Goal: Information Seeking & Learning: Learn about a topic

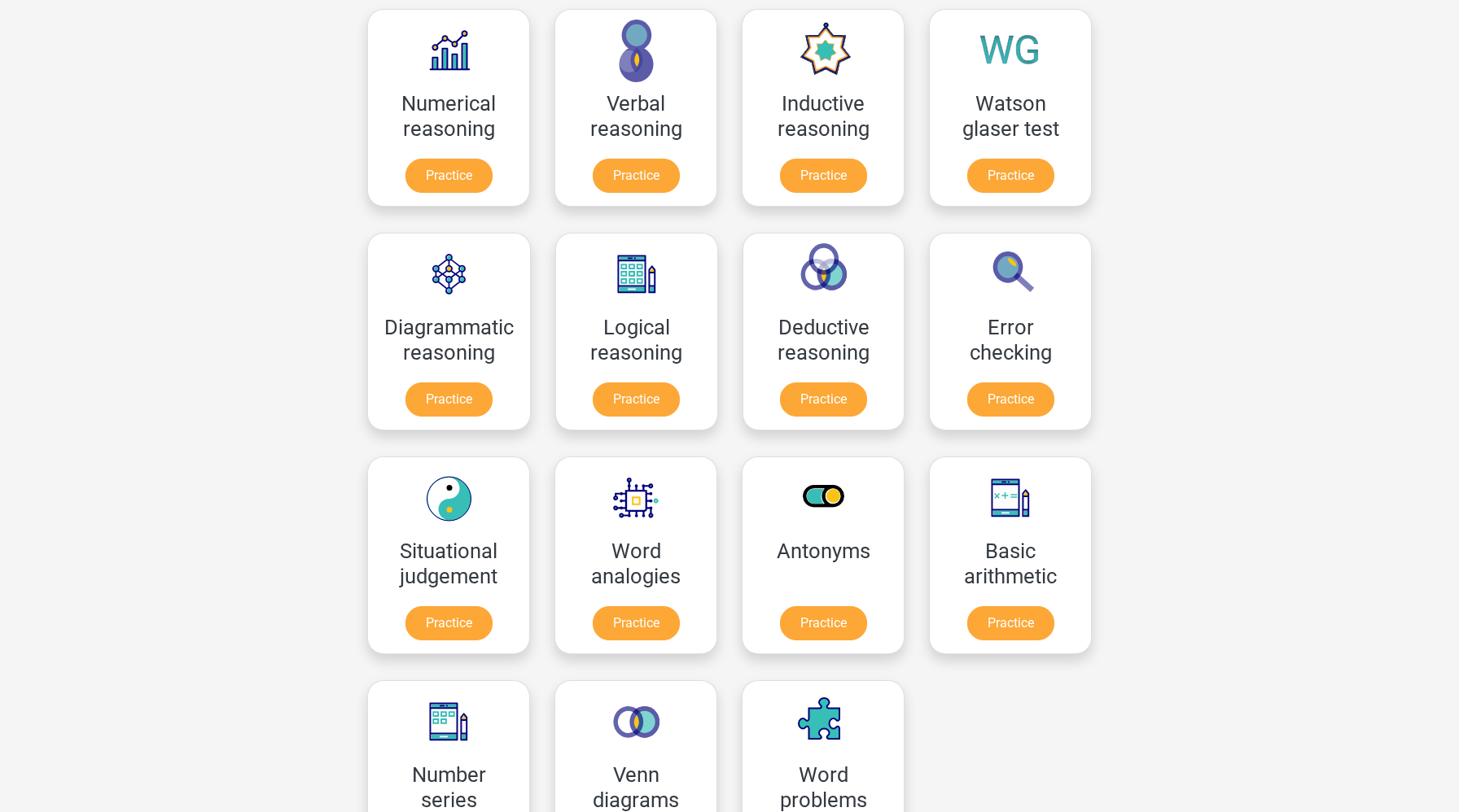
scroll to position [580, 0]
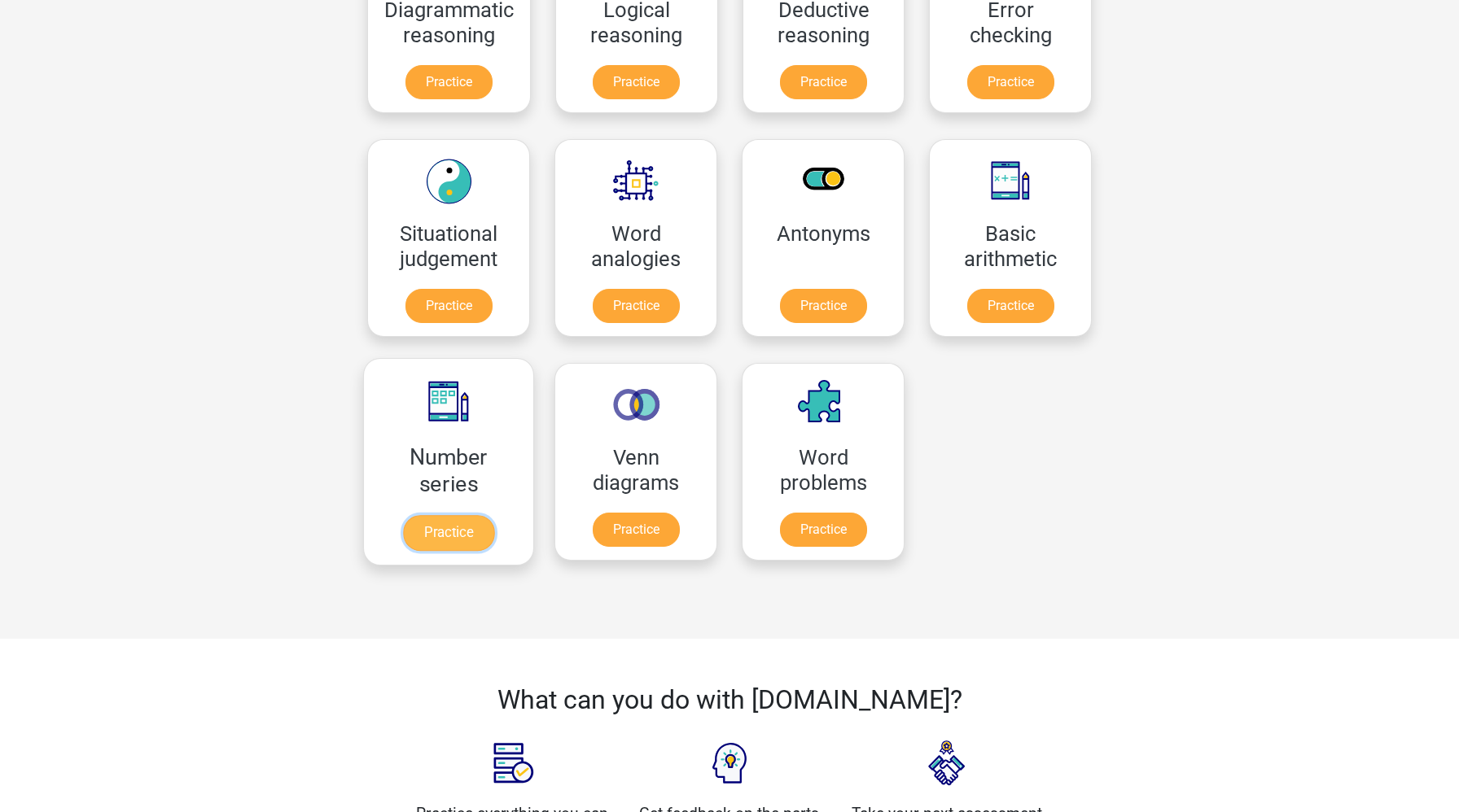
click at [467, 521] on link "Practice" at bounding box center [448, 533] width 91 height 36
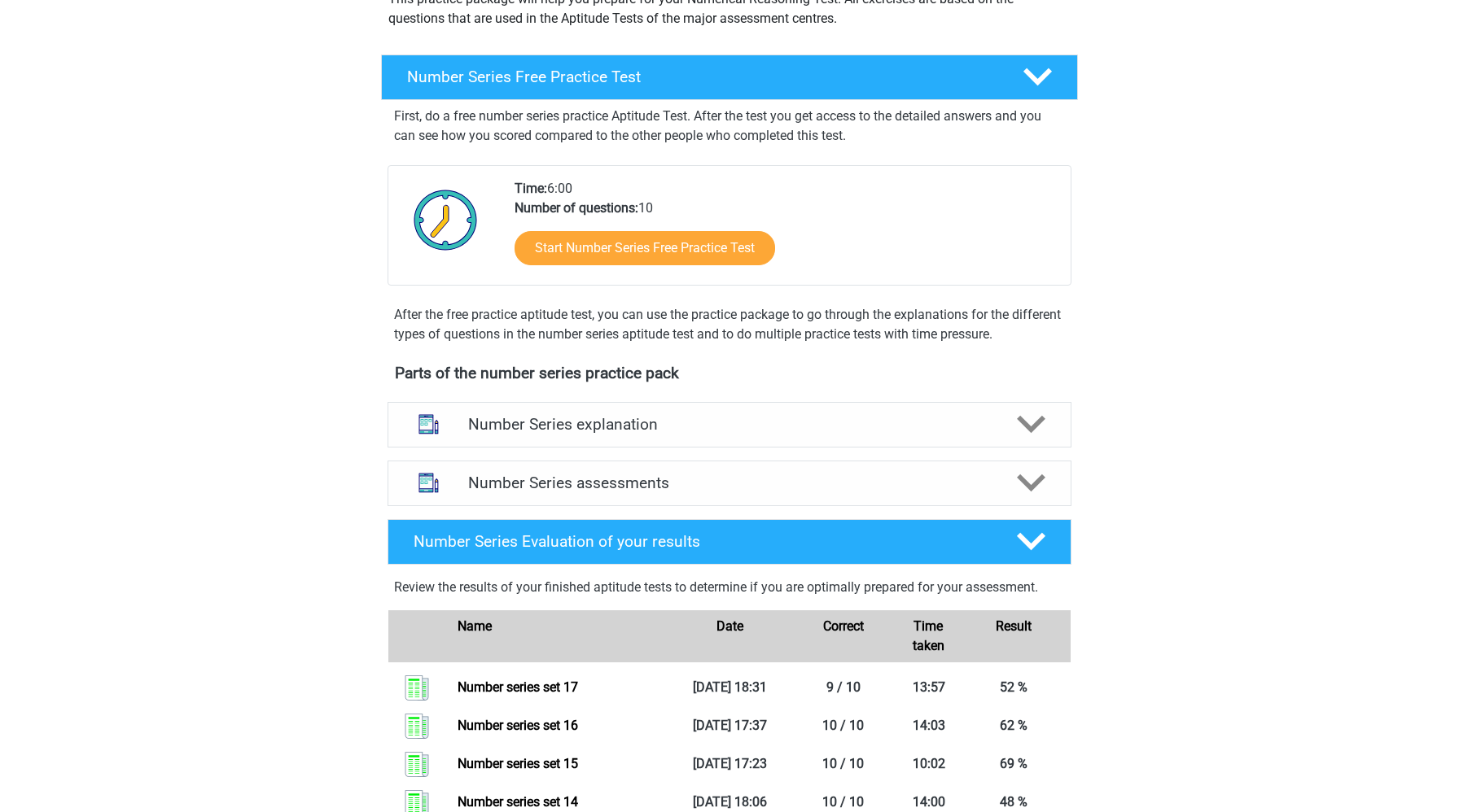
scroll to position [256, 0]
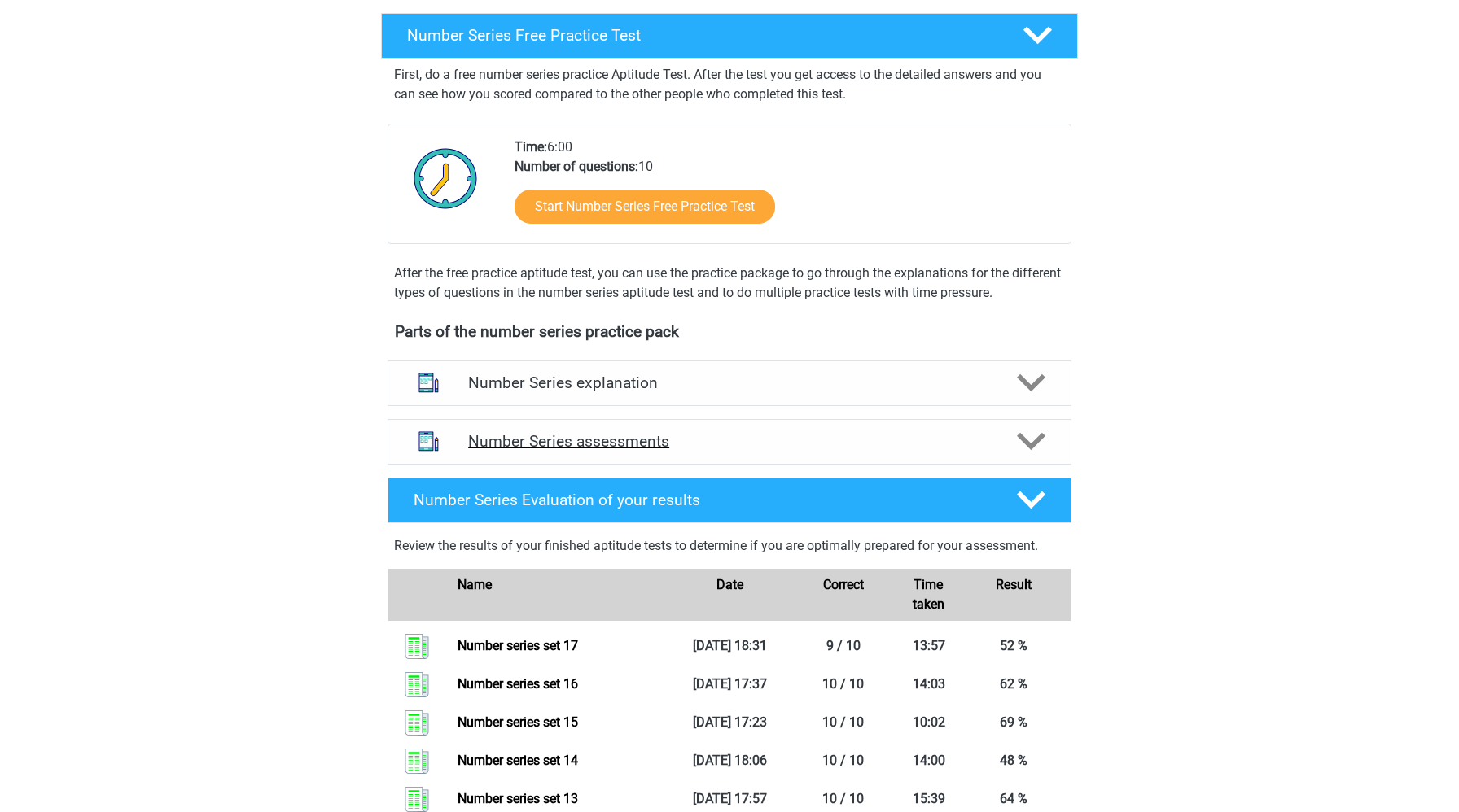
click at [614, 453] on div "Number Series assessments" at bounding box center [730, 442] width 684 height 46
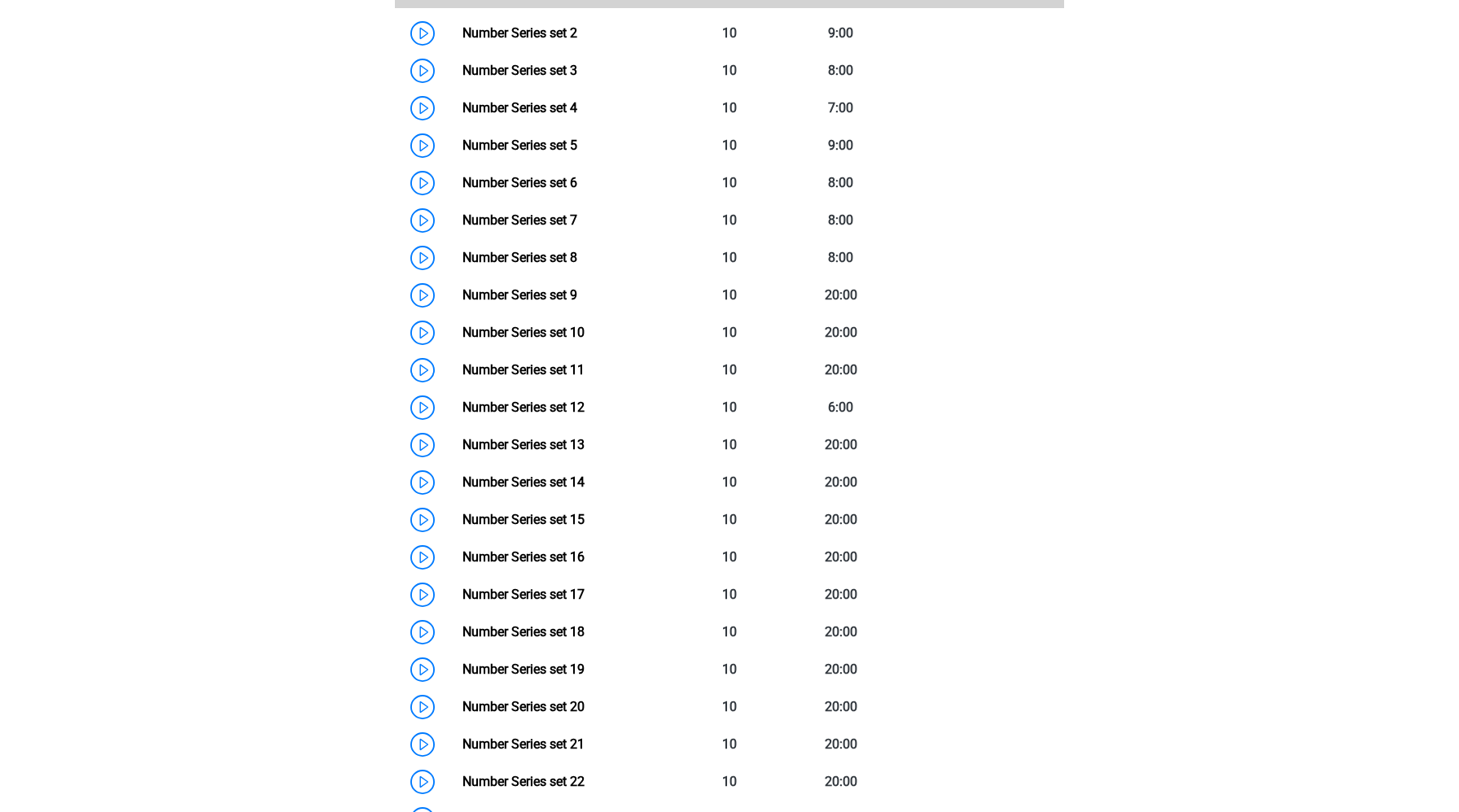
scroll to position [993, 0]
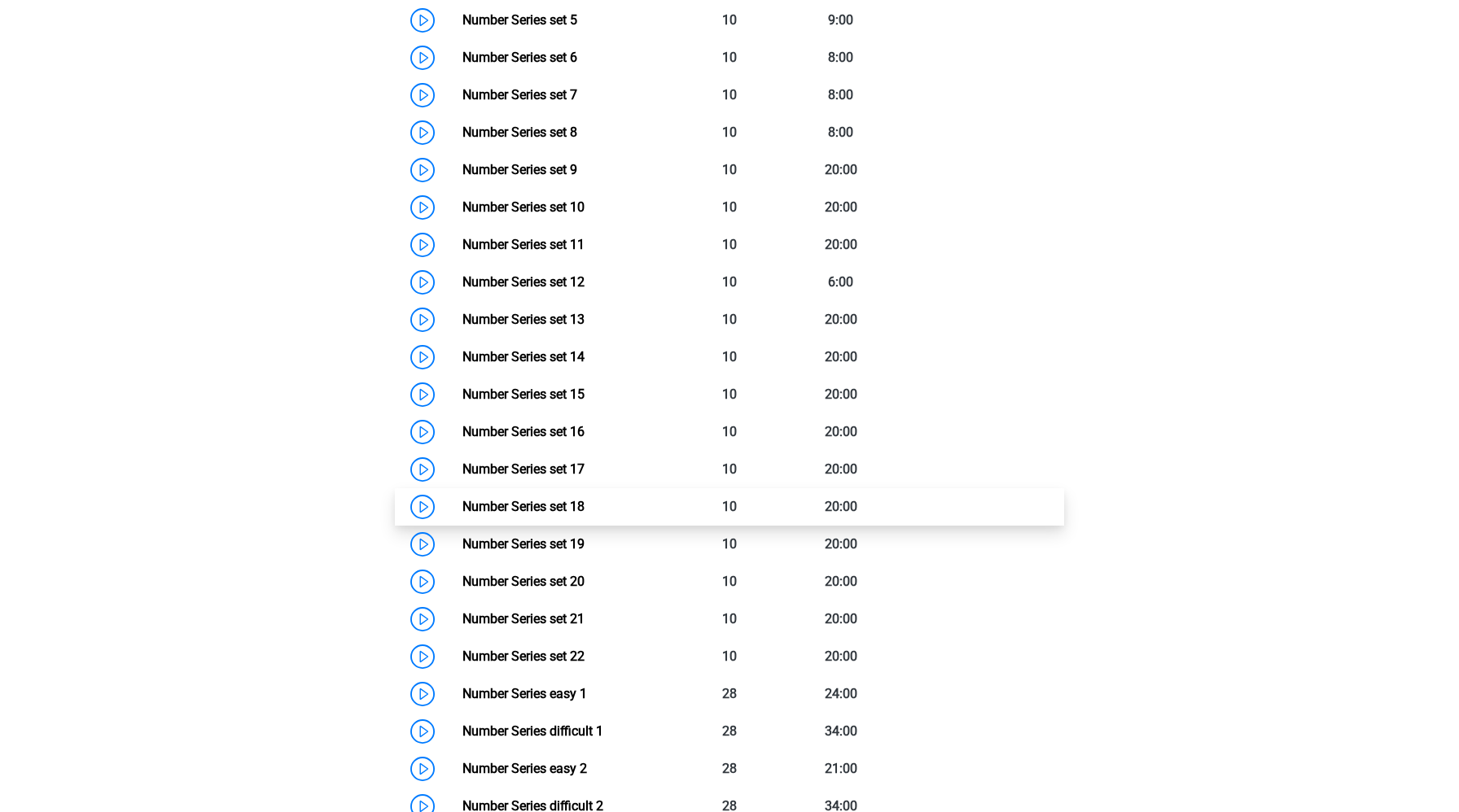
click at [463, 509] on link "Number Series set 18" at bounding box center [523, 507] width 122 height 16
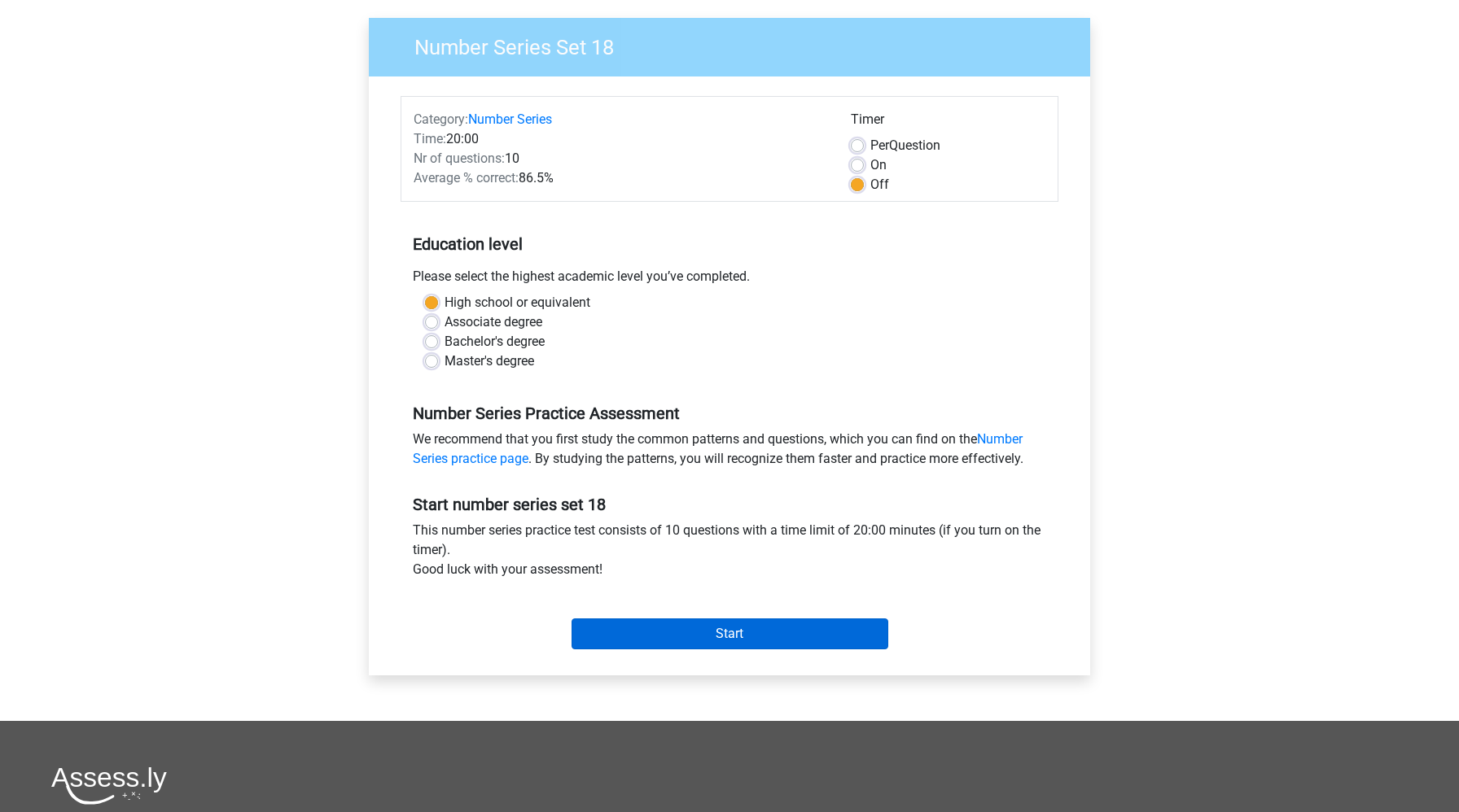
scroll to position [179, 0]
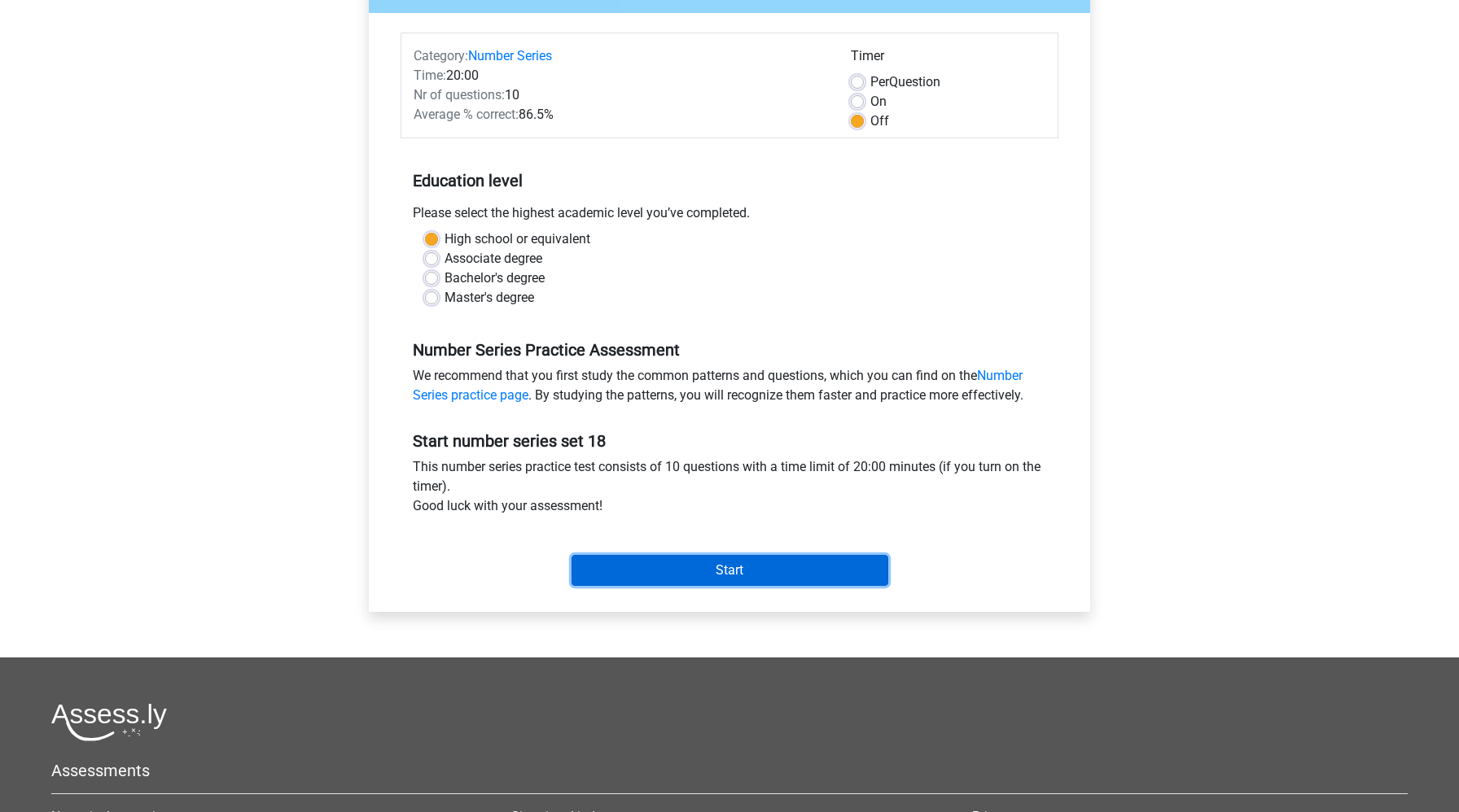
click at [745, 565] on input "Start" at bounding box center [730, 571] width 317 height 31
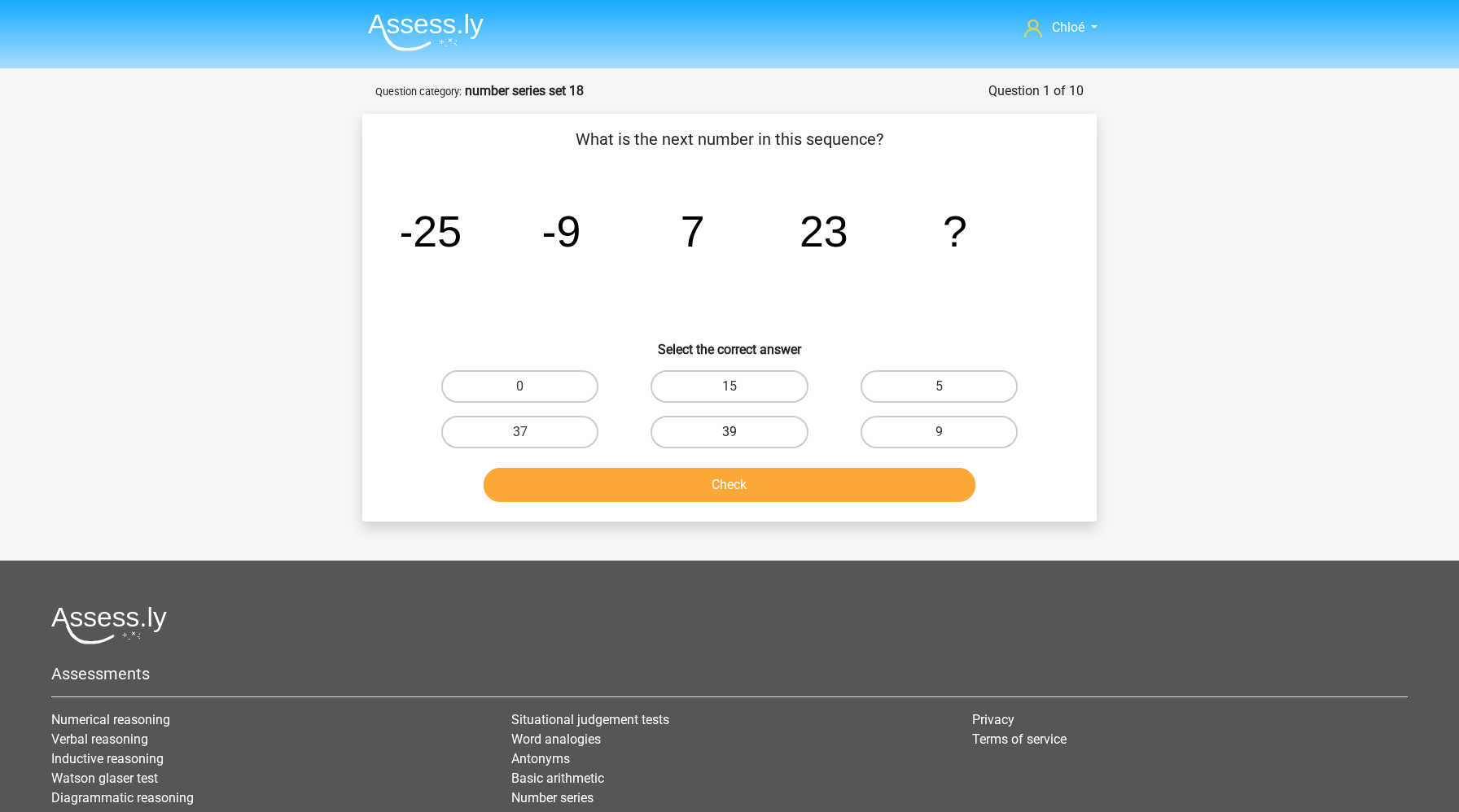
click at [755, 429] on label "39" at bounding box center [729, 432] width 157 height 33
click at [740, 432] on input "39" at bounding box center [734, 437] width 10 height 10
radio input "true"
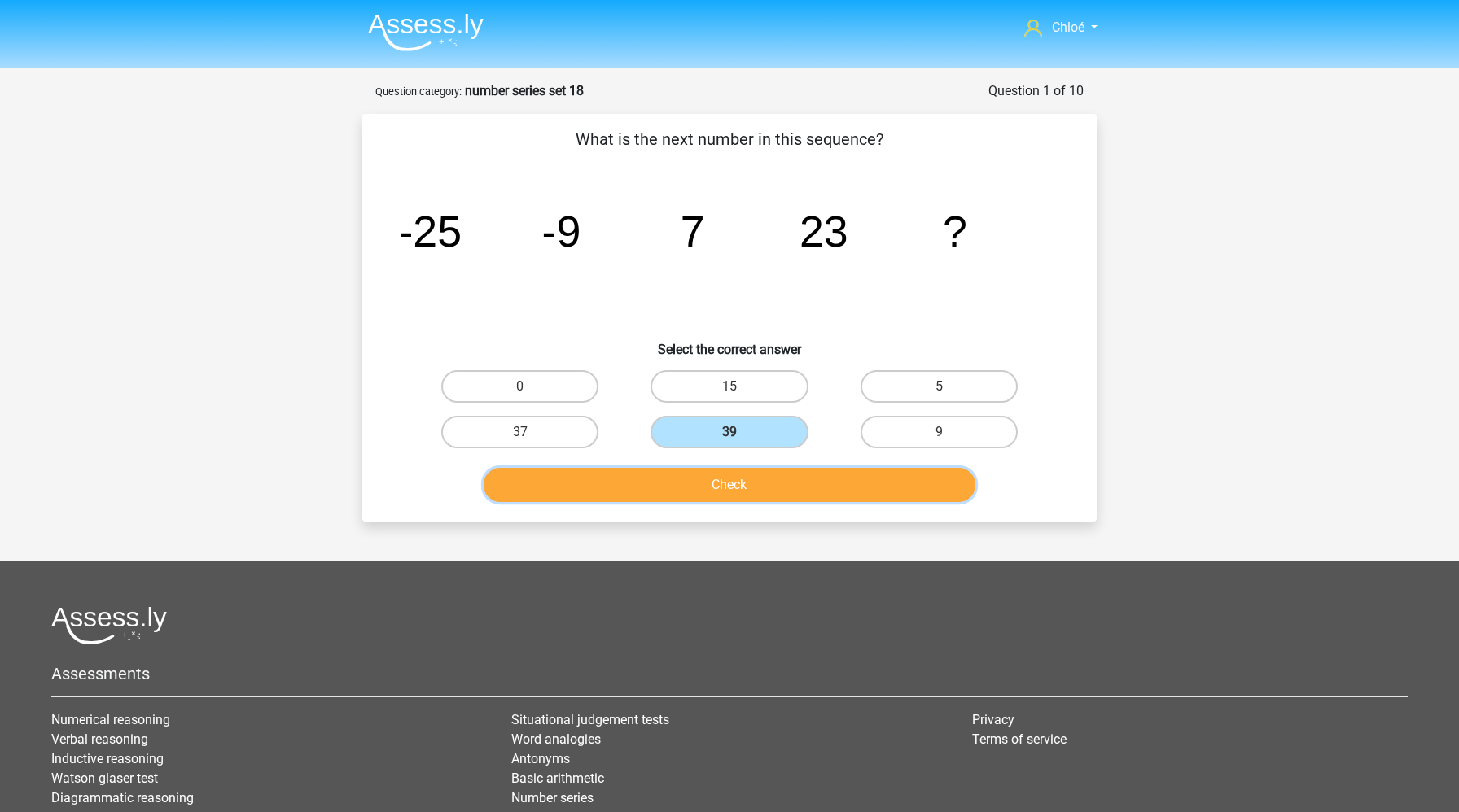
click at [753, 494] on button "Check" at bounding box center [730, 484] width 493 height 34
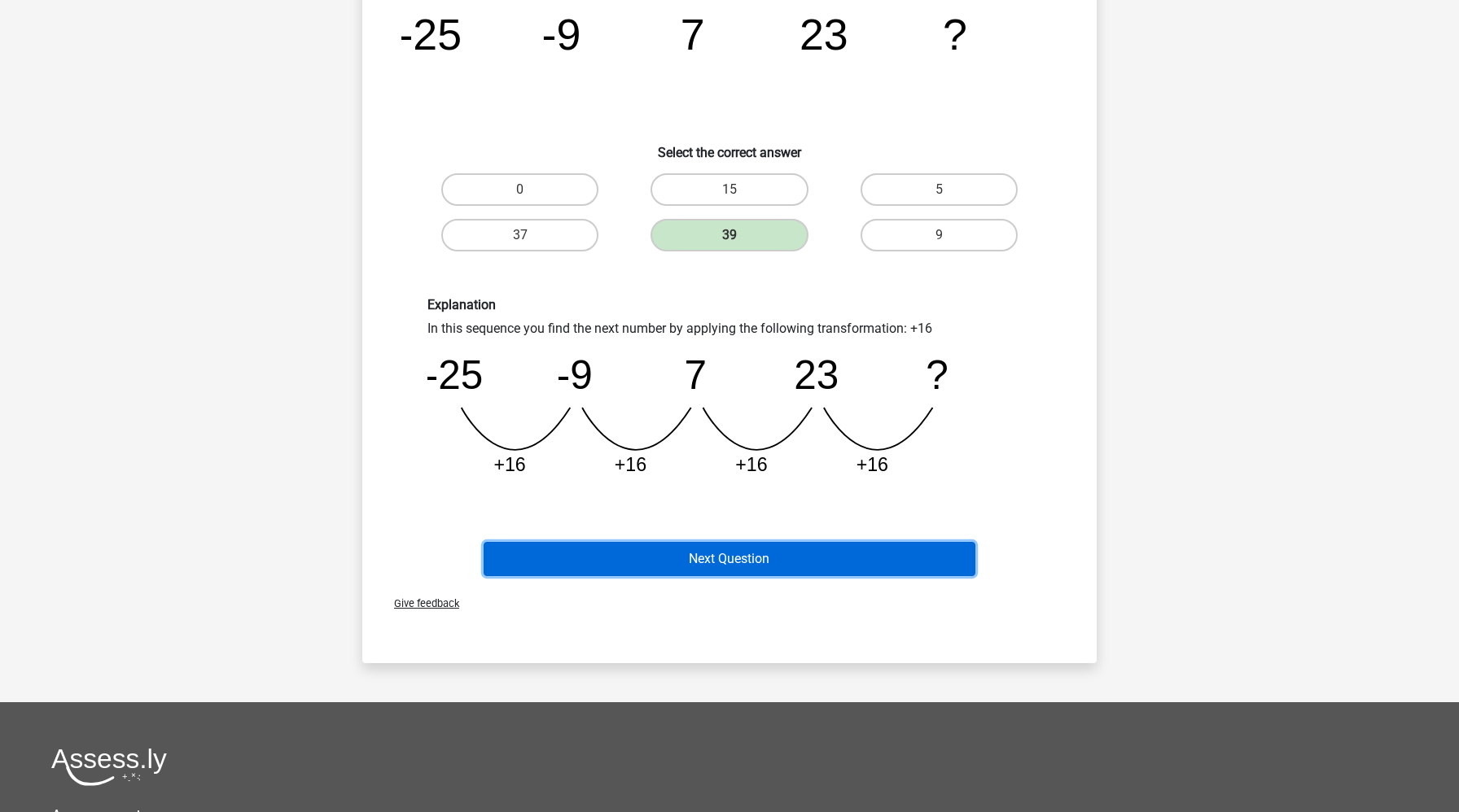
click at [748, 563] on button "Next Question" at bounding box center [730, 559] width 493 height 34
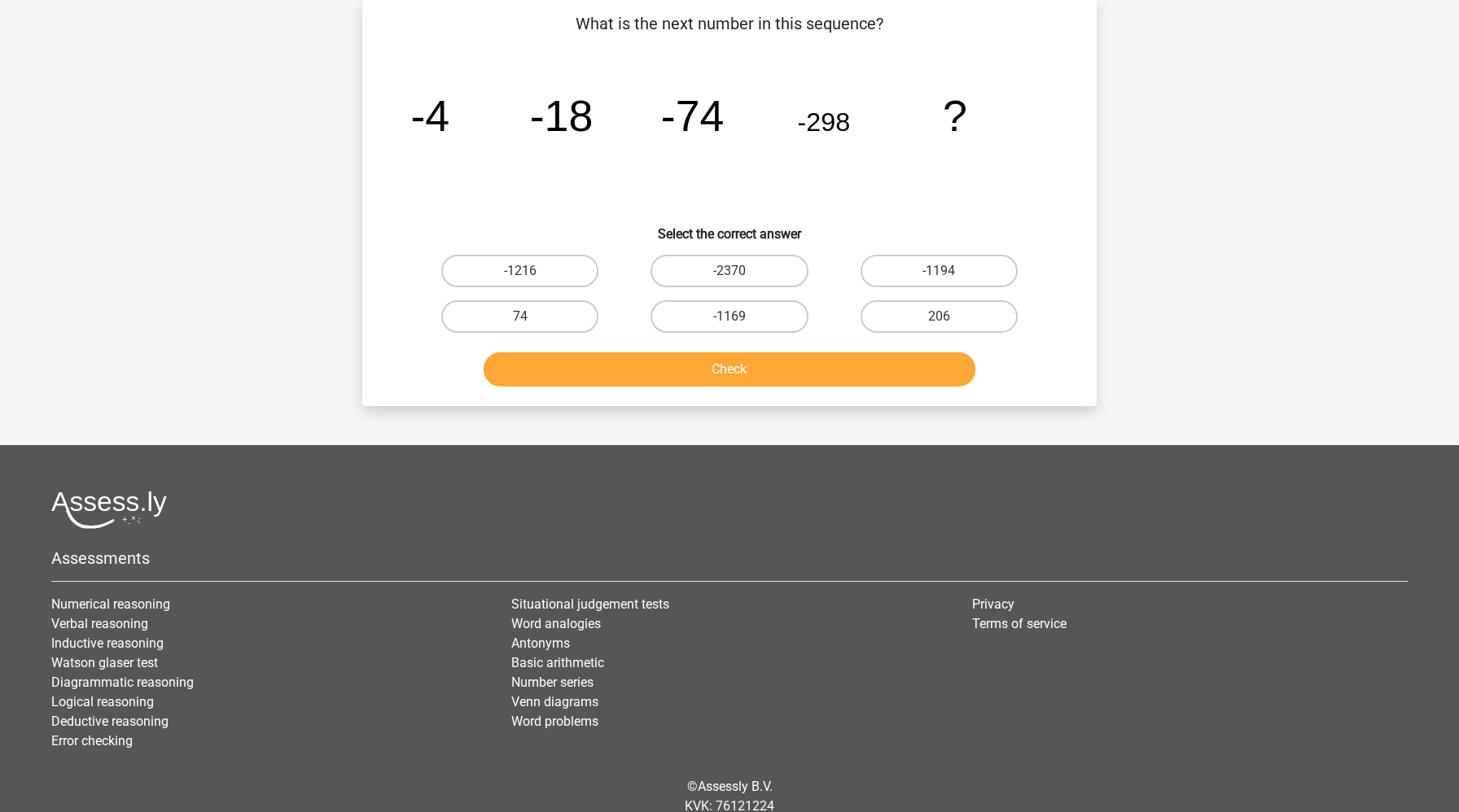
scroll to position [82, 0]
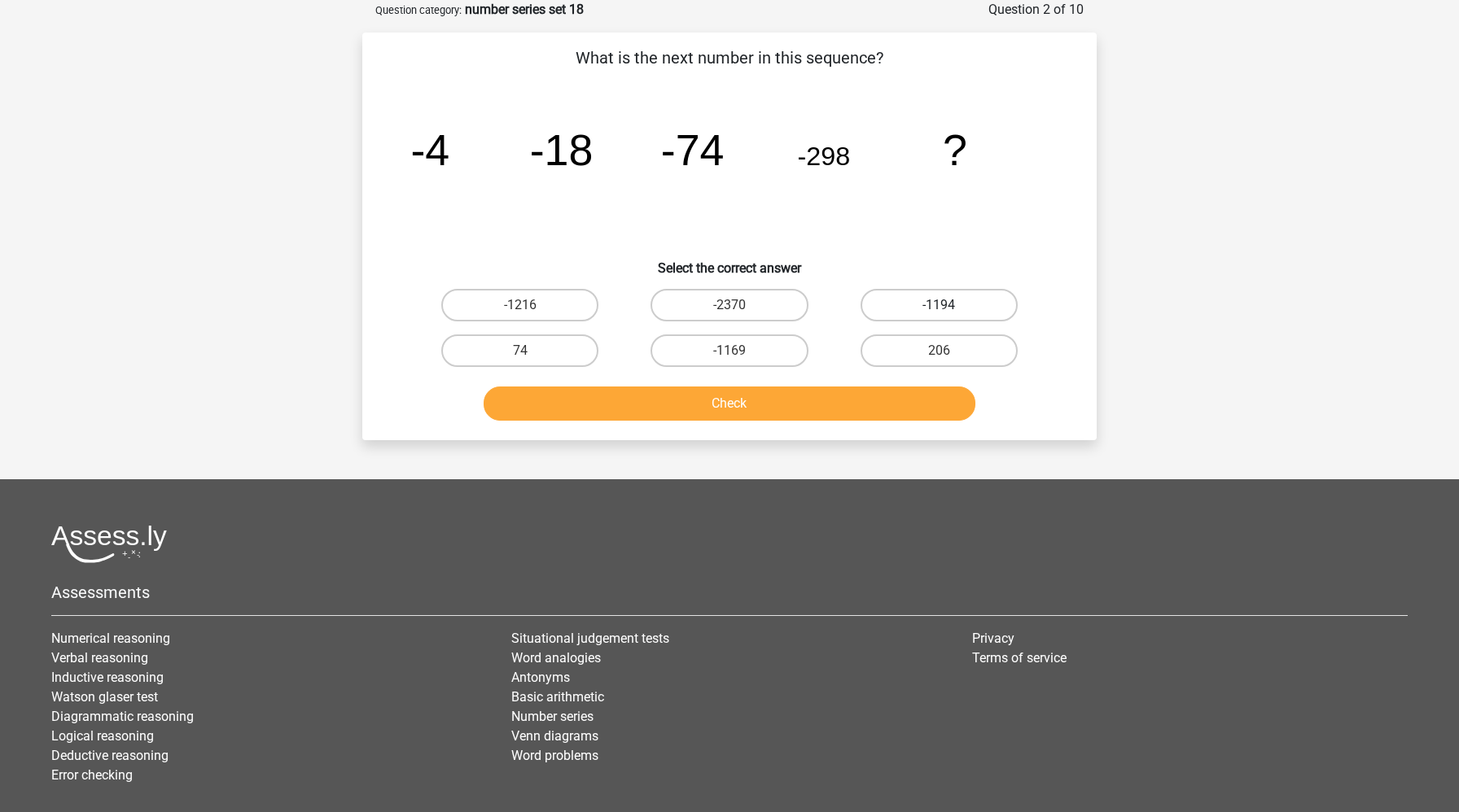
click at [901, 310] on label "-1194" at bounding box center [939, 305] width 157 height 33
click at [939, 310] on input "-1194" at bounding box center [944, 311] width 10 height 10
radio input "true"
click at [859, 418] on button "Check" at bounding box center [730, 403] width 493 height 34
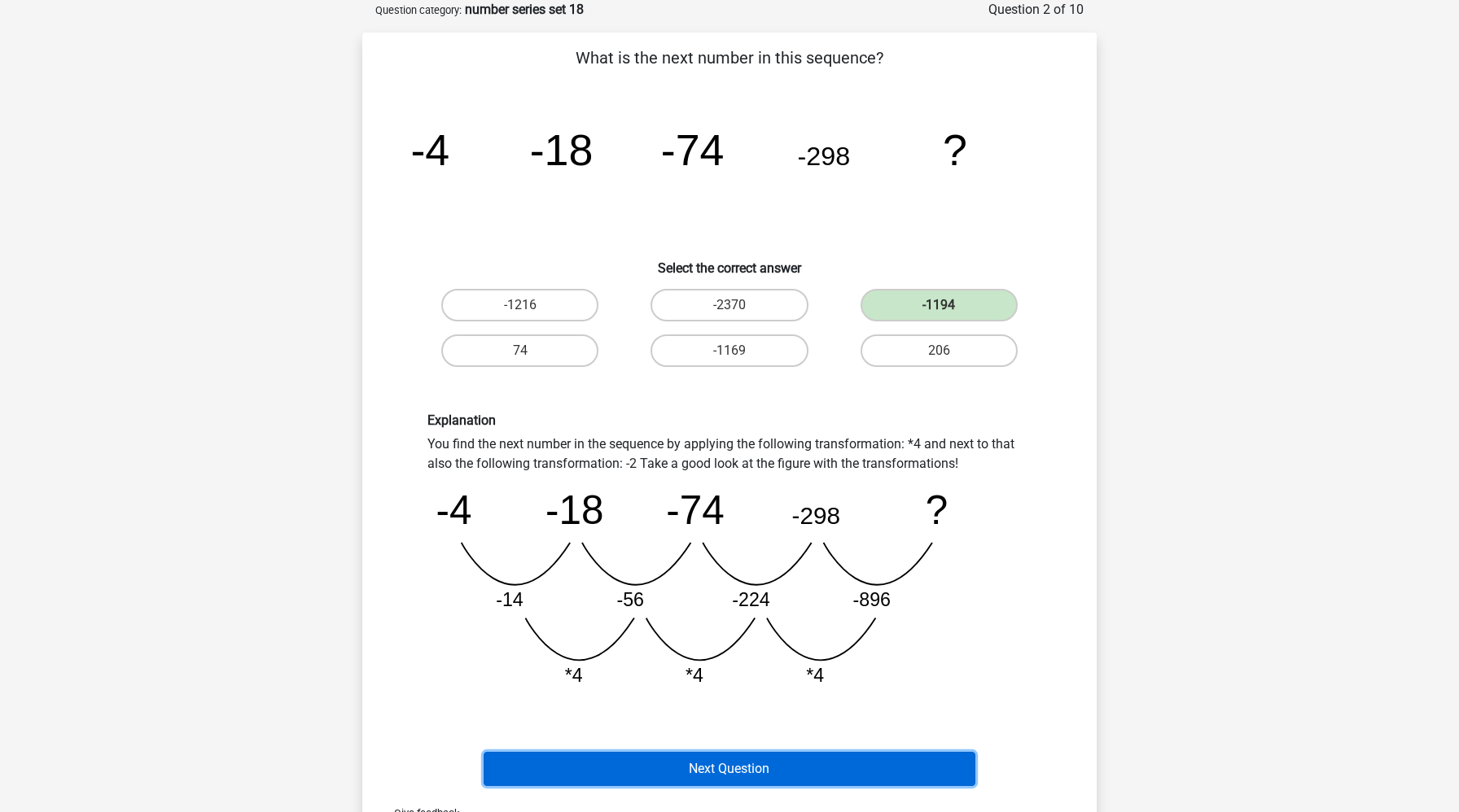
click at [821, 776] on button "Next Question" at bounding box center [730, 769] width 493 height 34
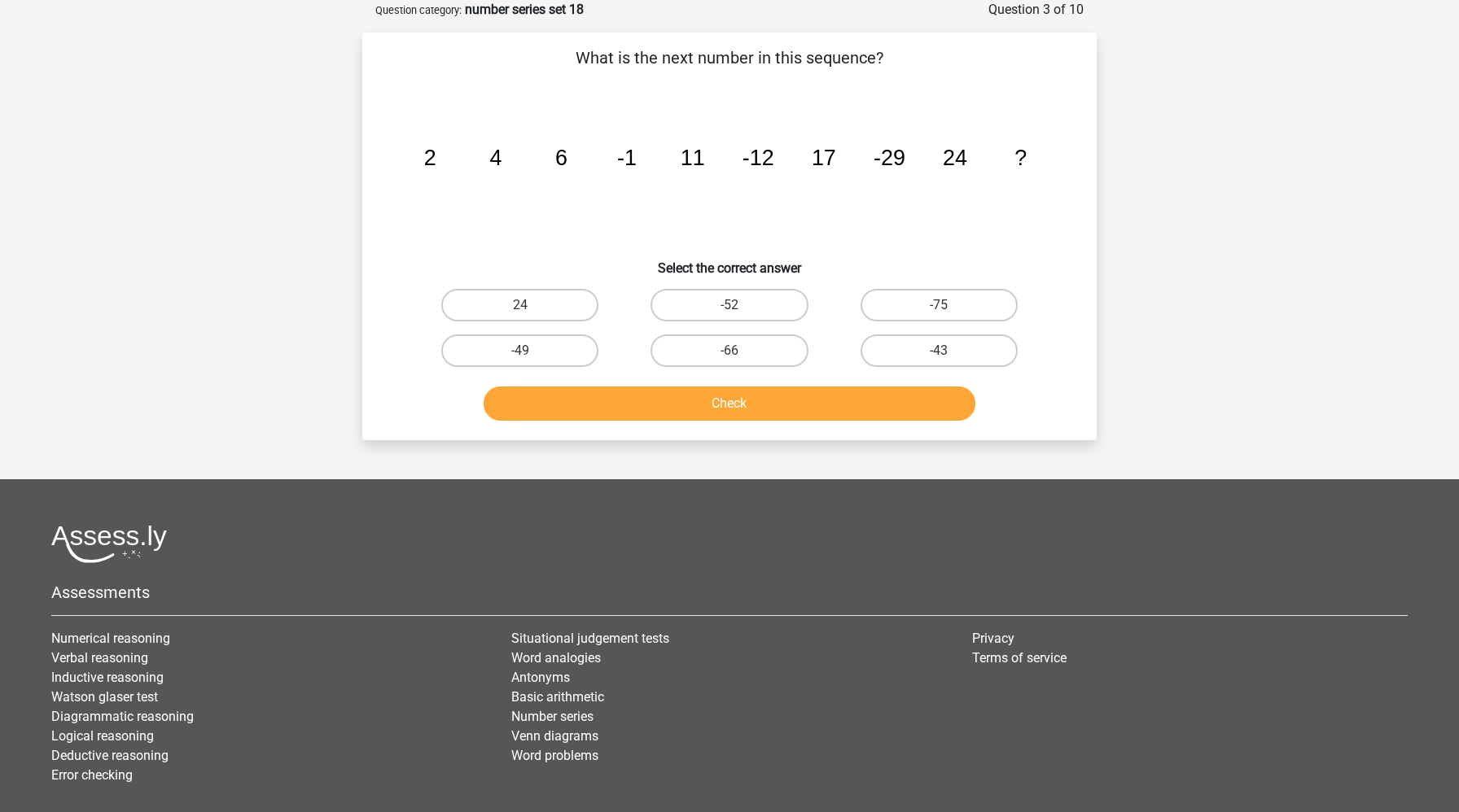
click at [738, 306] on input "-52" at bounding box center [734, 311] width 10 height 10
radio input "true"
click at [711, 400] on button "Check" at bounding box center [730, 403] width 493 height 34
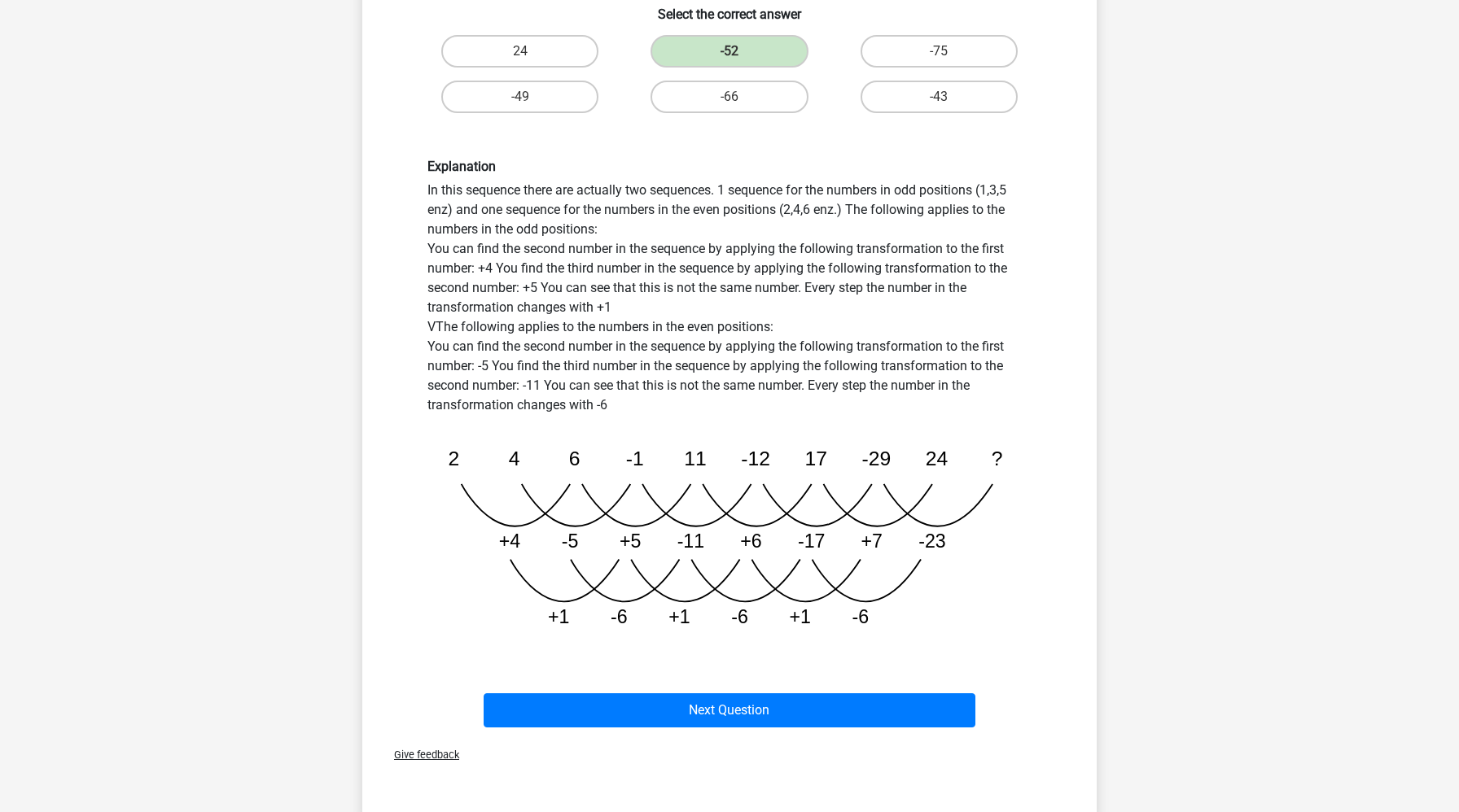
scroll to position [337, 0]
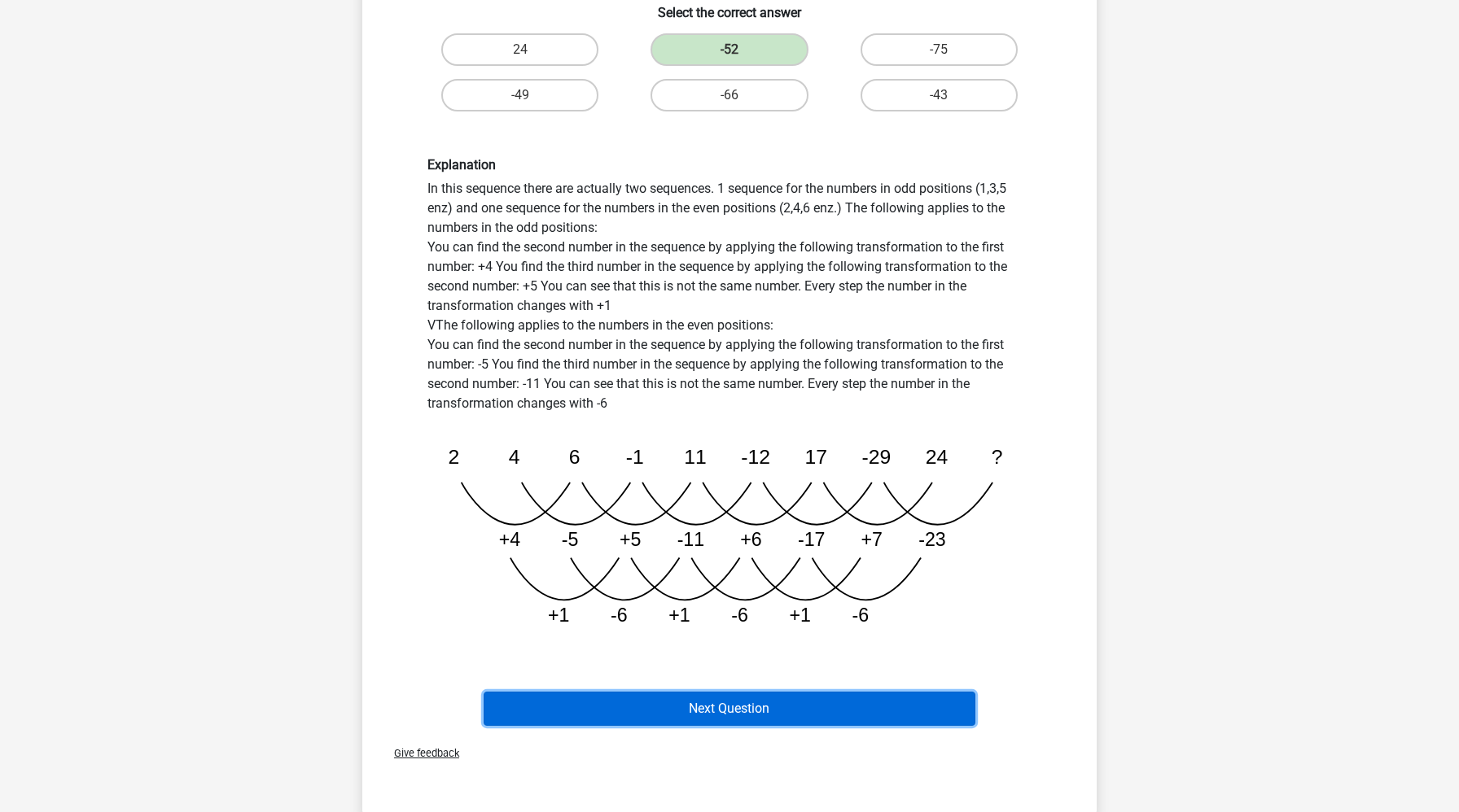
click at [756, 709] on button "Next Question" at bounding box center [730, 708] width 493 height 34
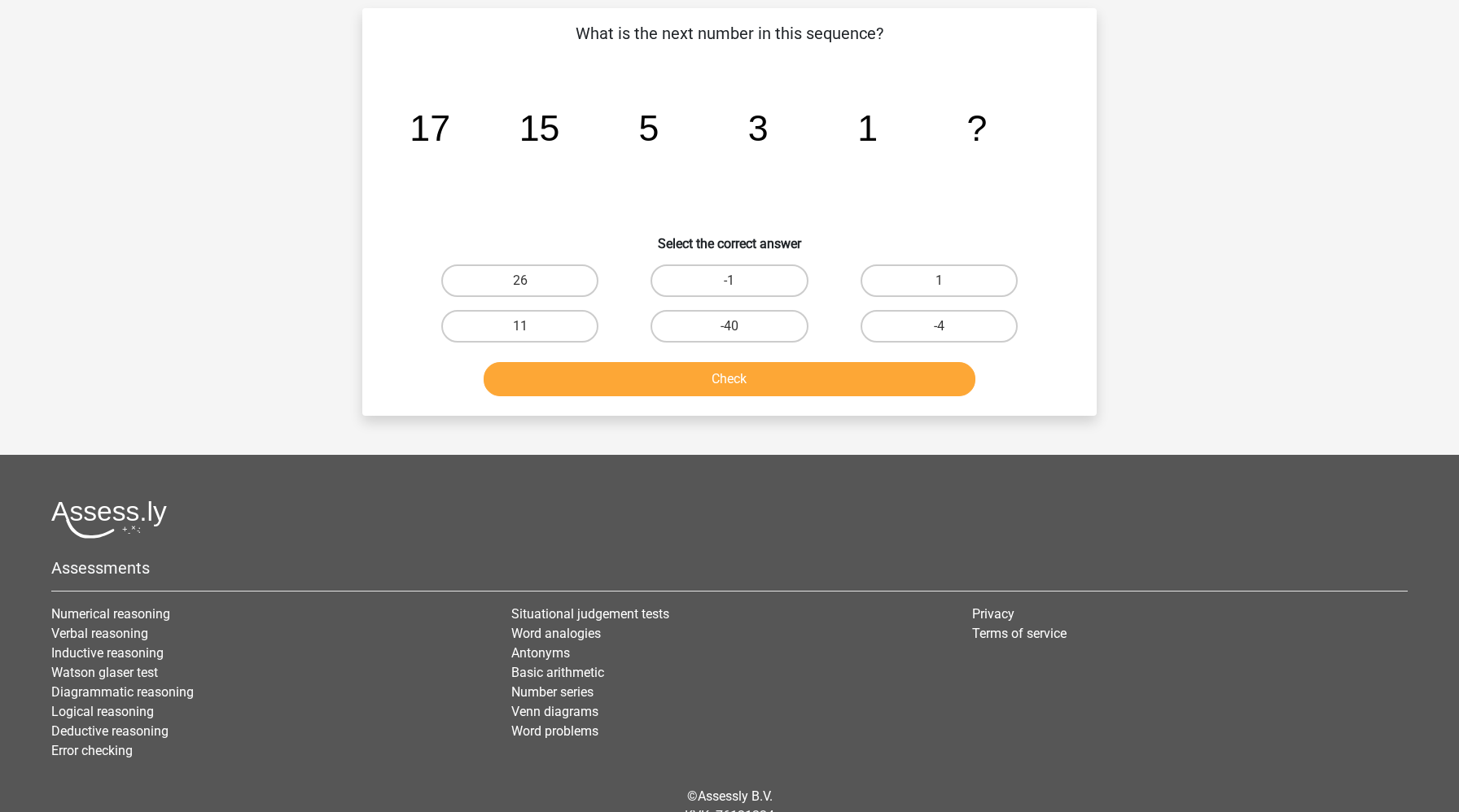
scroll to position [82, 0]
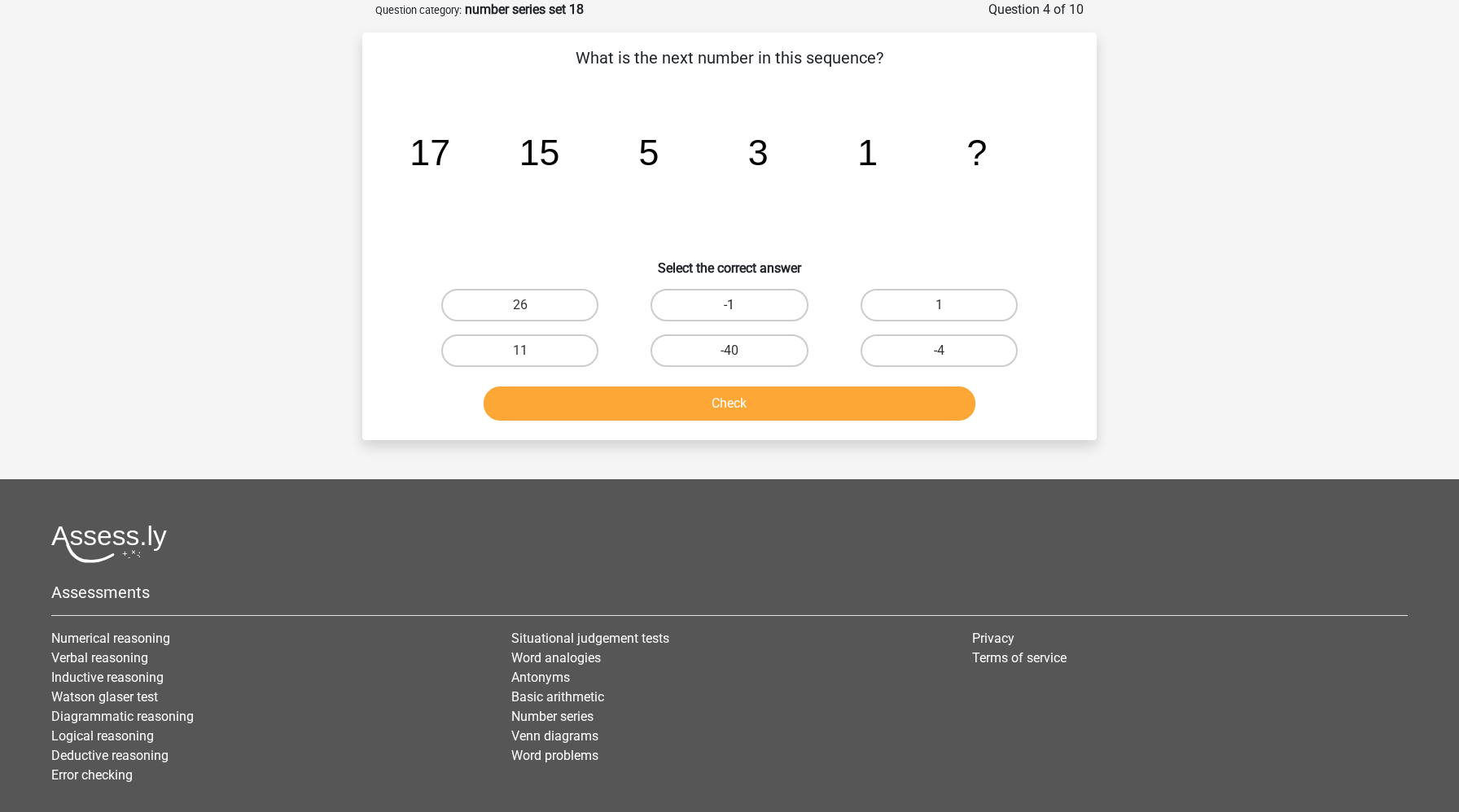
click at [727, 311] on label "-1" at bounding box center [729, 305] width 157 height 33
click at [729, 311] on input "-1" at bounding box center [734, 311] width 10 height 10
radio input "true"
click at [726, 413] on button "Check" at bounding box center [730, 403] width 493 height 34
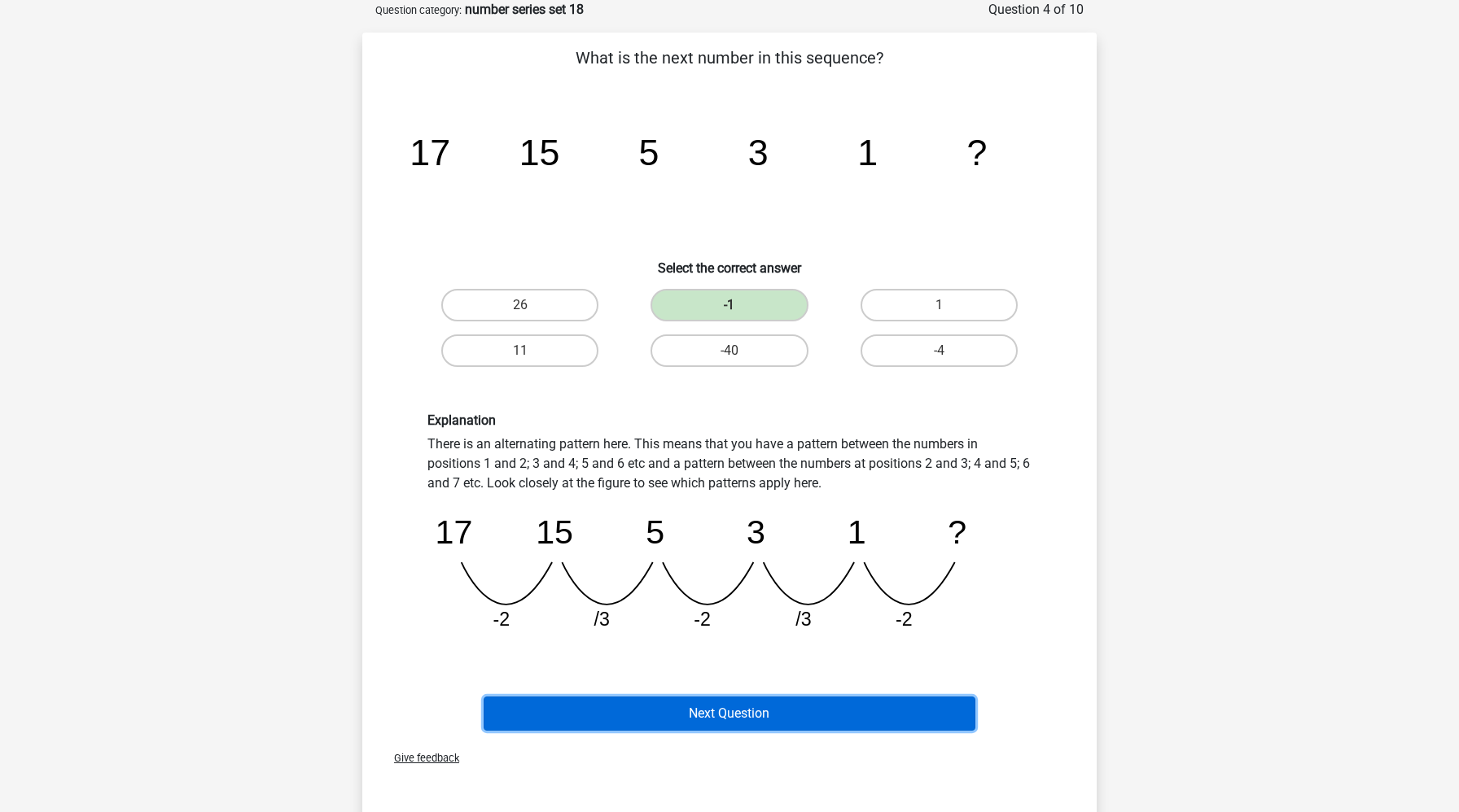
click at [680, 705] on button "Next Question" at bounding box center [730, 713] width 493 height 34
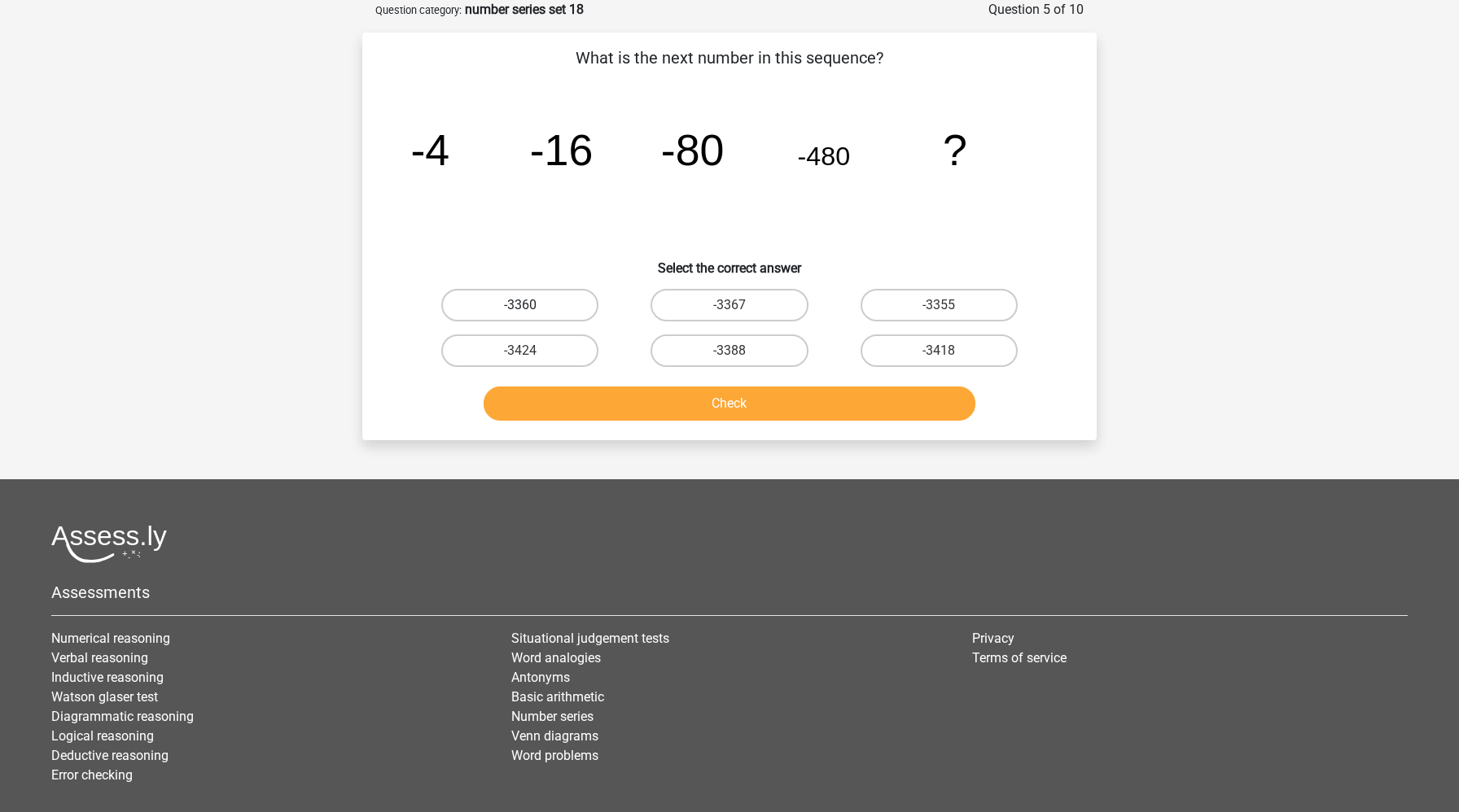
click at [534, 308] on label "-3360" at bounding box center [519, 305] width 157 height 33
click at [531, 308] on input "-3360" at bounding box center [525, 311] width 10 height 10
radio input "true"
click at [565, 399] on button "Check" at bounding box center [730, 403] width 493 height 34
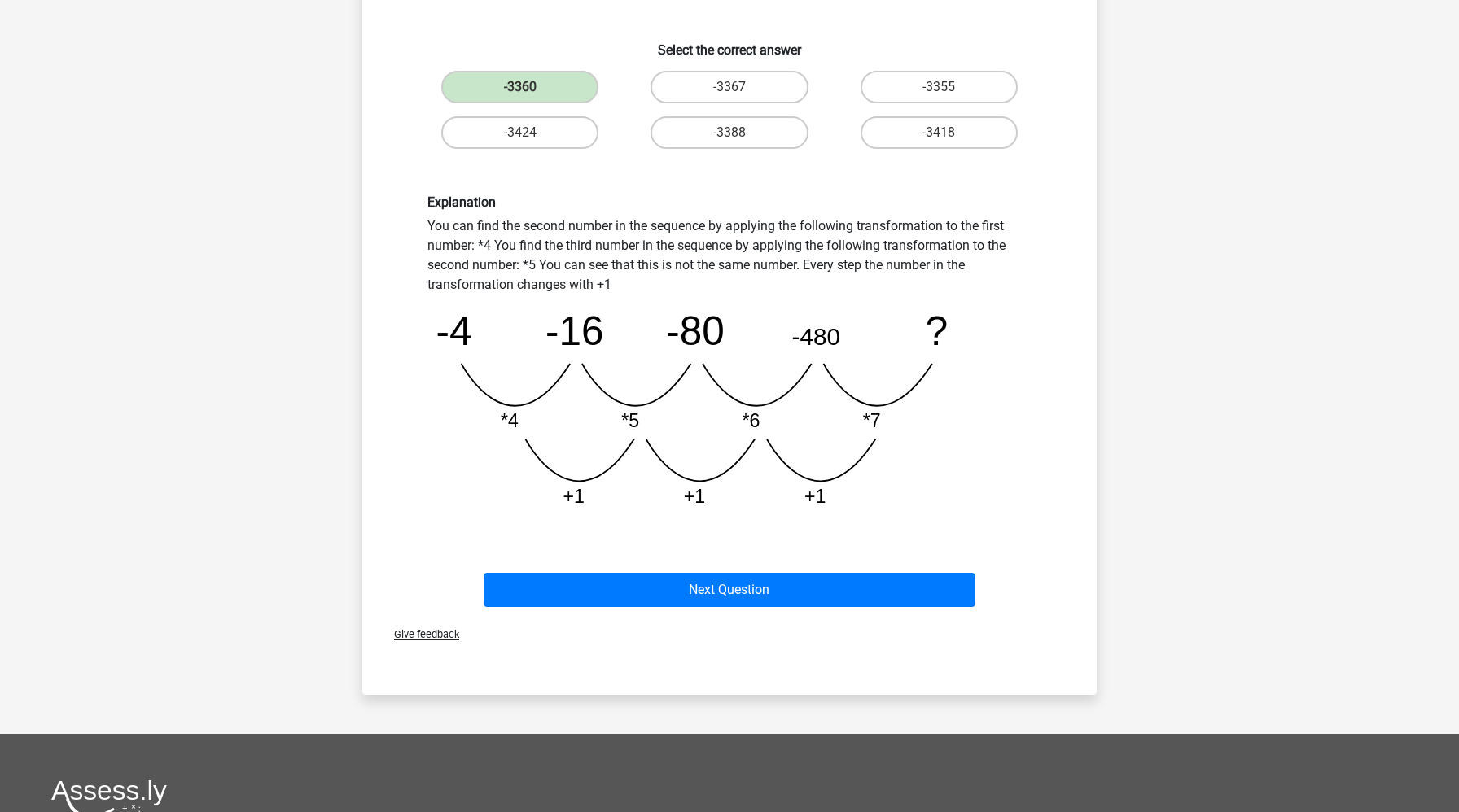
scroll to position [446, 0]
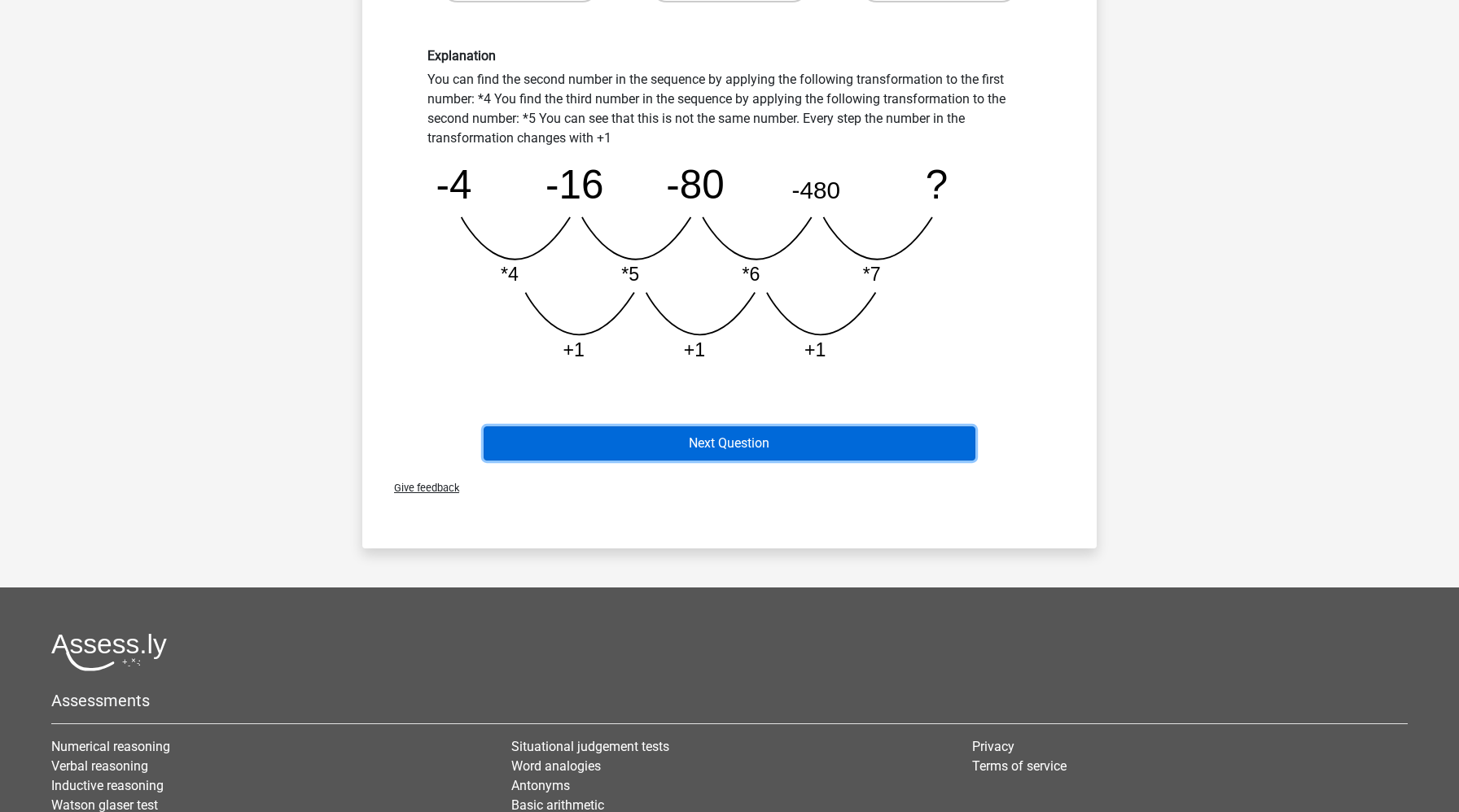
click at [662, 438] on button "Next Question" at bounding box center [730, 443] width 493 height 34
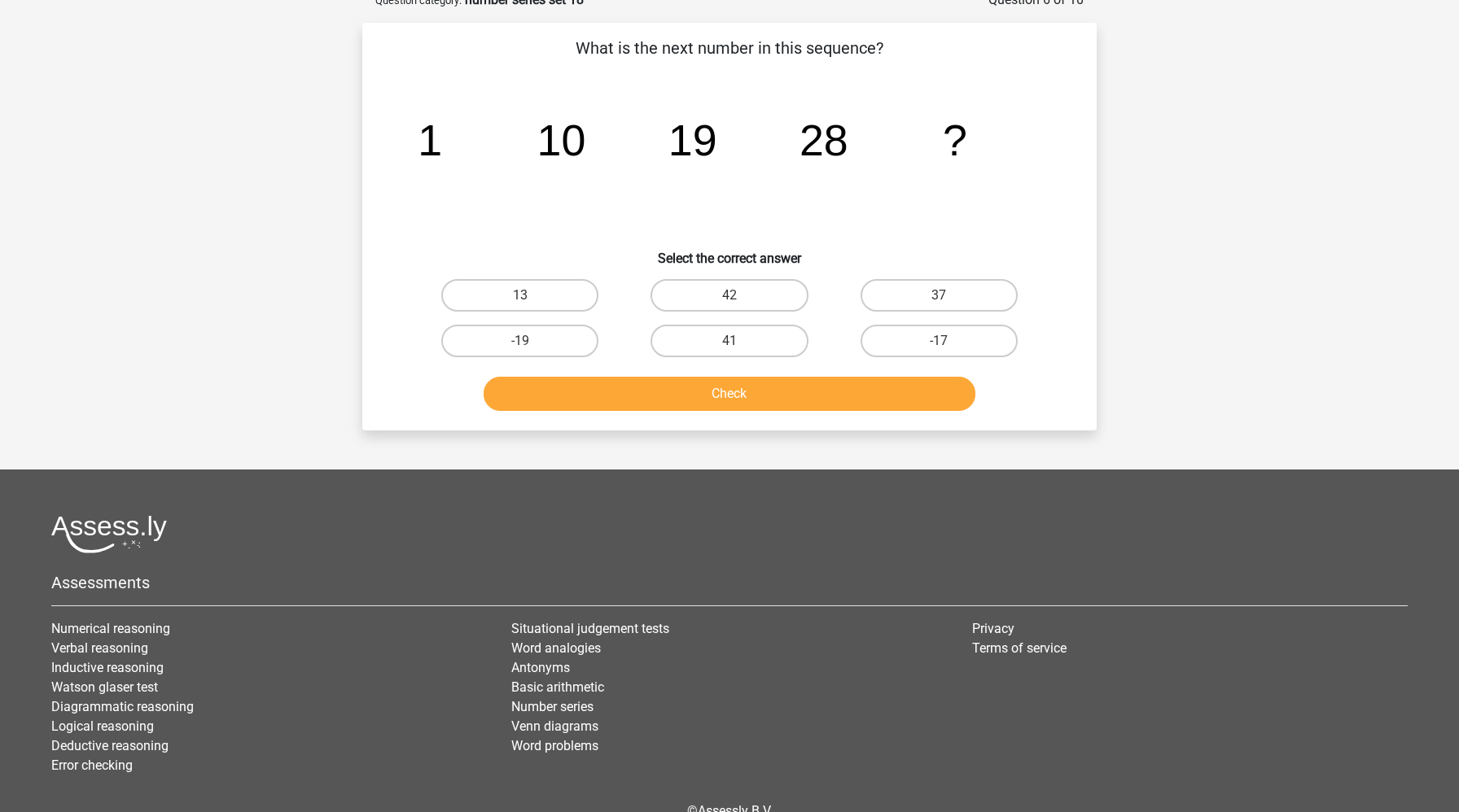
scroll to position [82, 0]
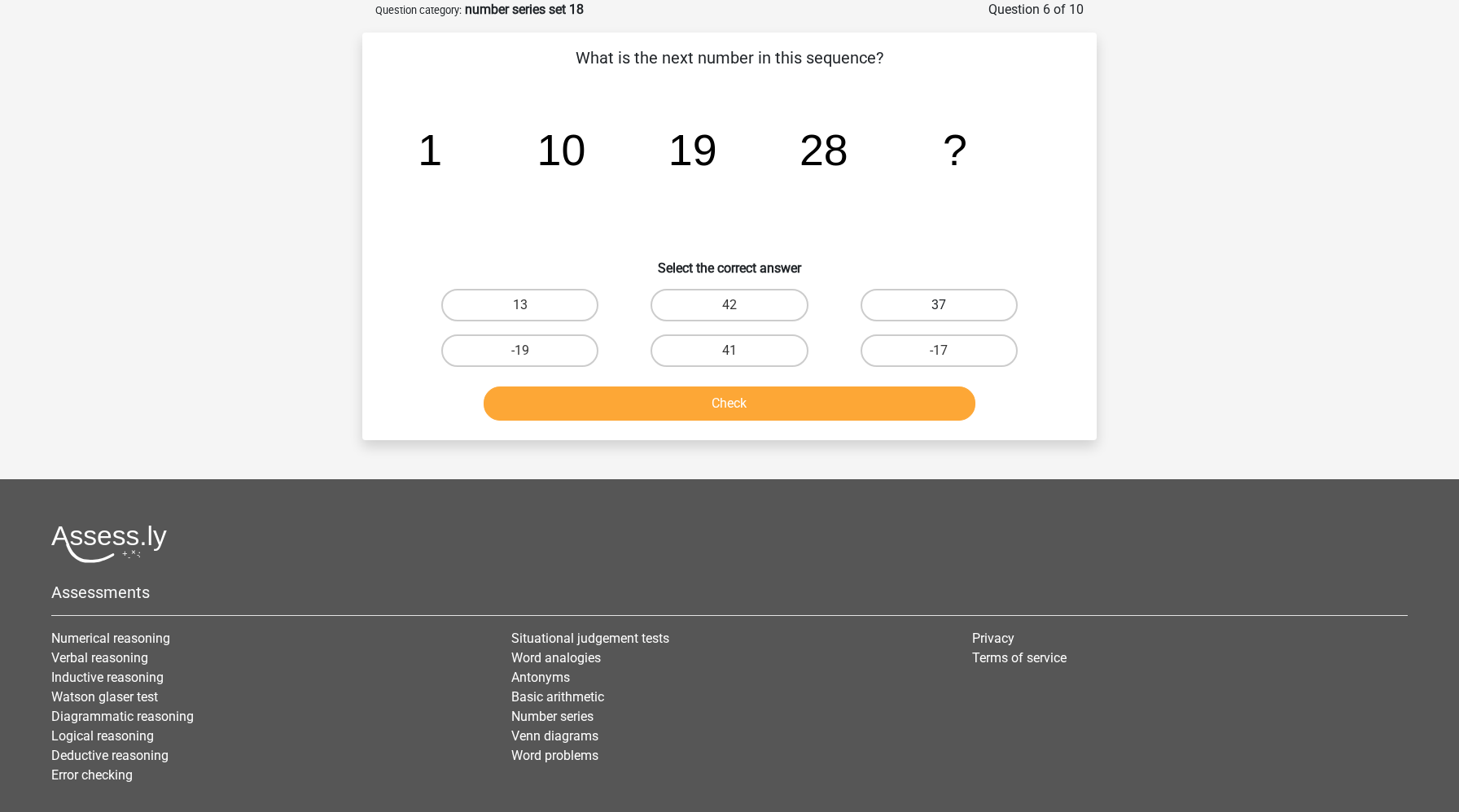
click at [876, 311] on label "37" at bounding box center [939, 305] width 157 height 33
click at [939, 311] on input "37" at bounding box center [944, 311] width 10 height 10
radio input "true"
click at [794, 405] on button "Check" at bounding box center [730, 403] width 493 height 34
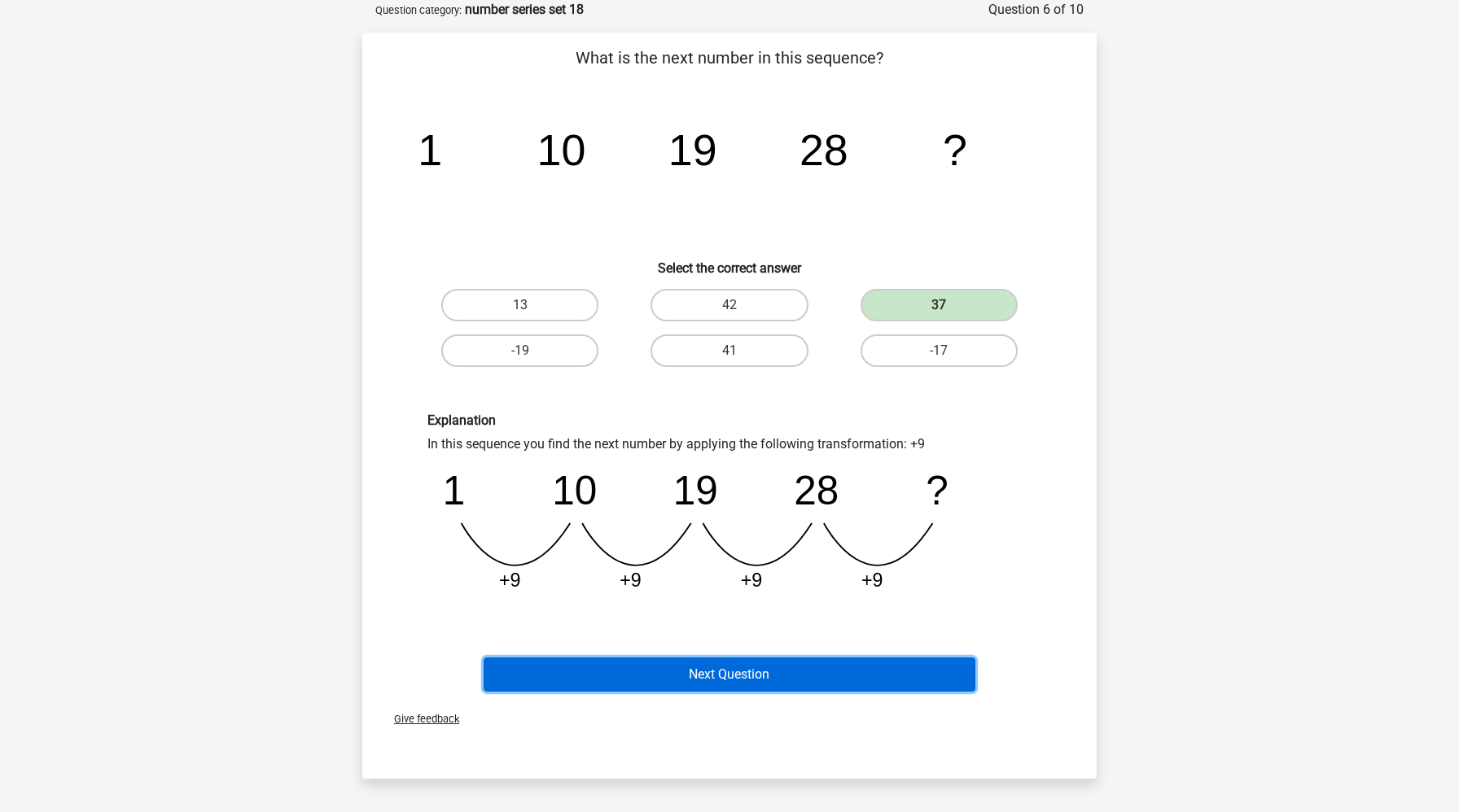
click at [732, 679] on button "Next Question" at bounding box center [730, 674] width 493 height 34
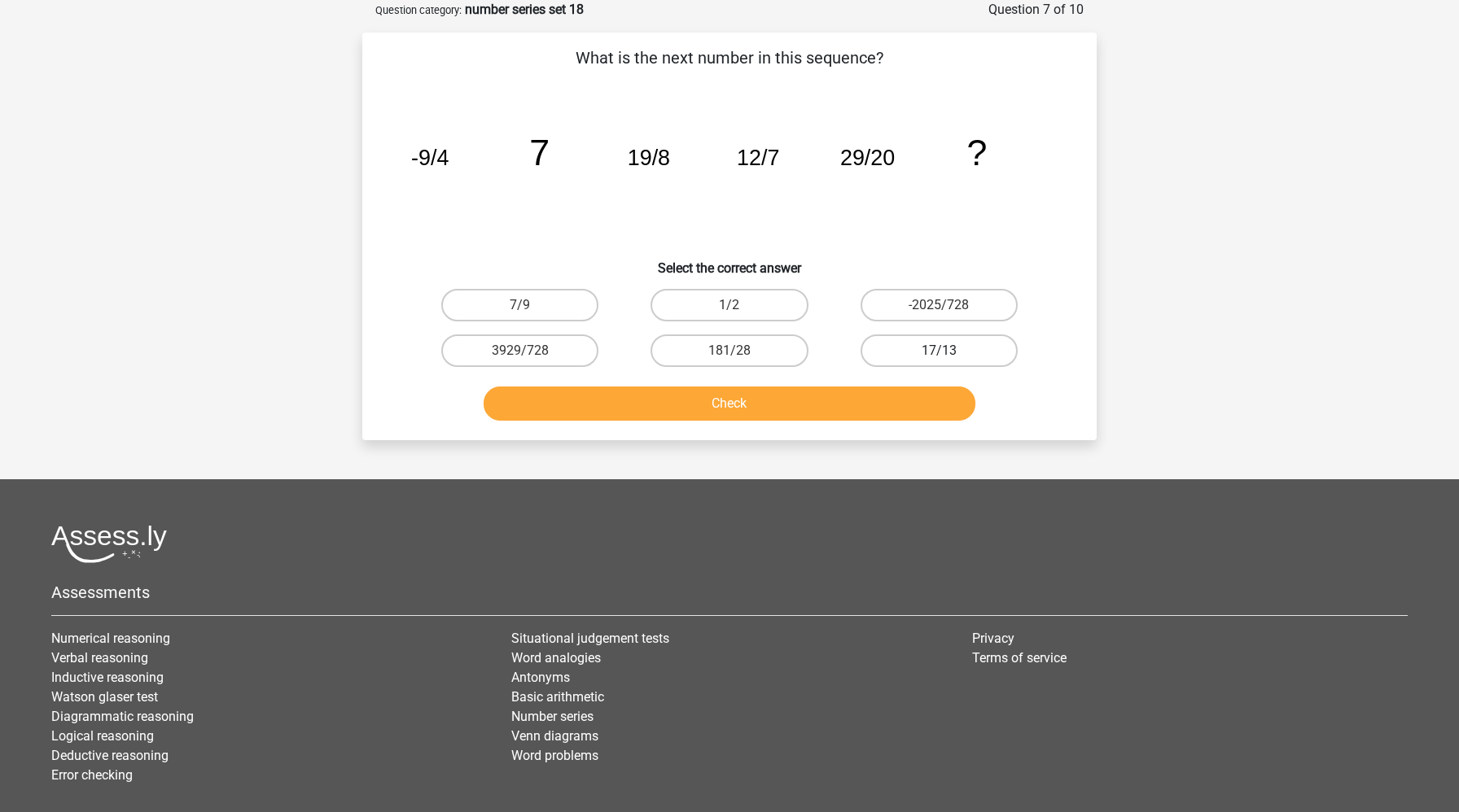
click at [886, 351] on label "17/13" at bounding box center [939, 351] width 157 height 33
click at [939, 351] on input "17/13" at bounding box center [944, 356] width 10 height 10
radio input "true"
click at [864, 414] on button "Check" at bounding box center [730, 403] width 493 height 34
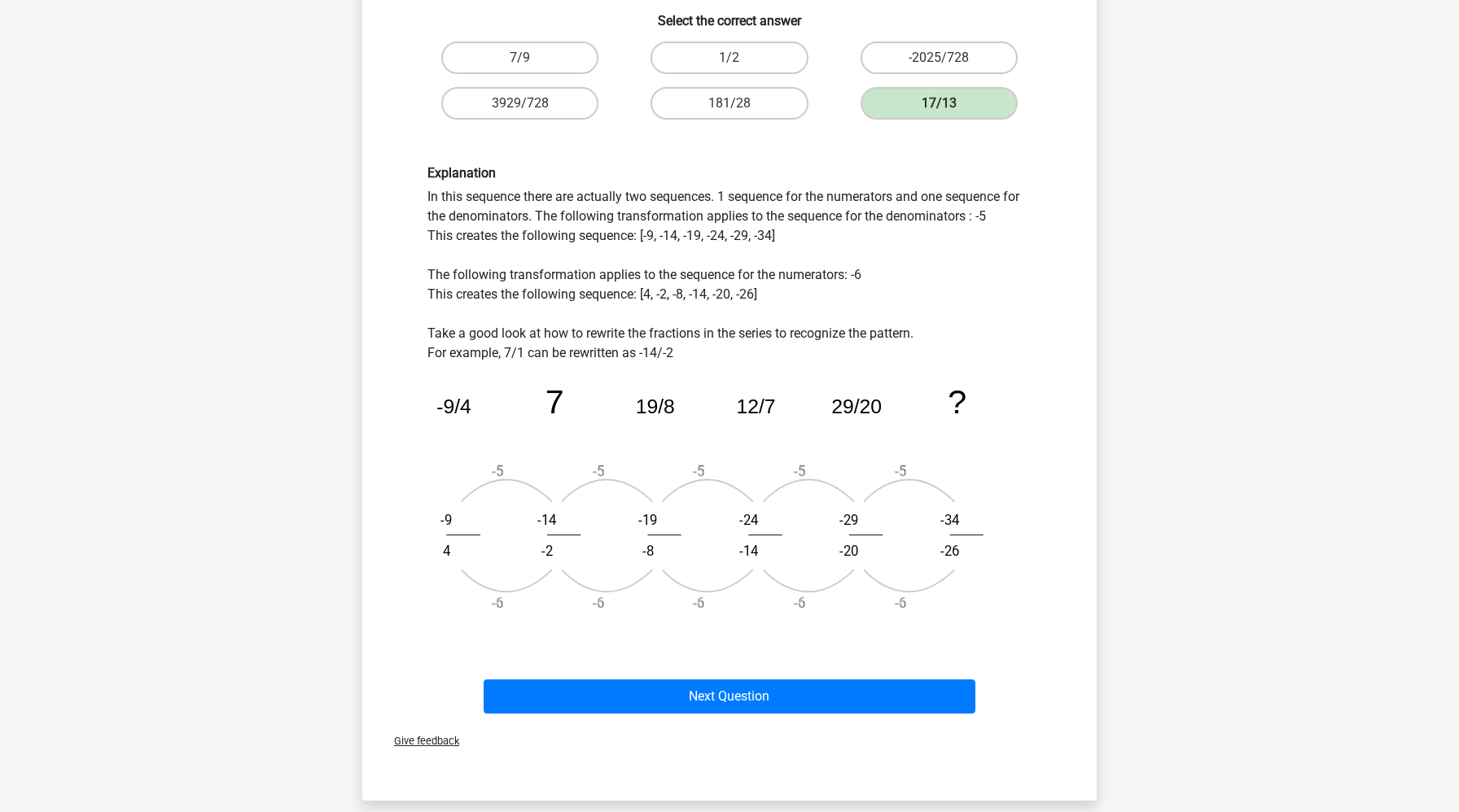
scroll to position [363, 0]
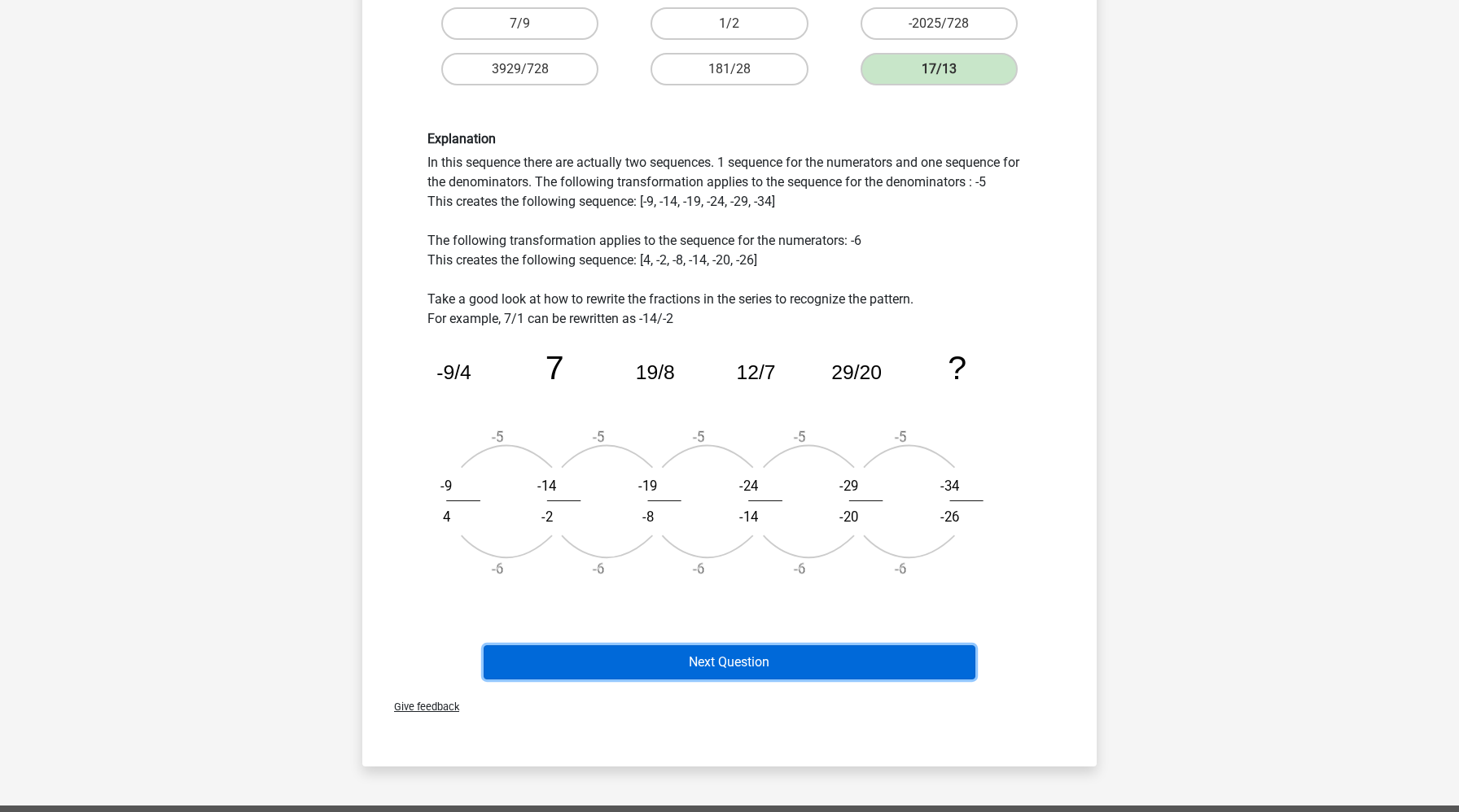
click at [758, 662] on button "Next Question" at bounding box center [730, 662] width 493 height 34
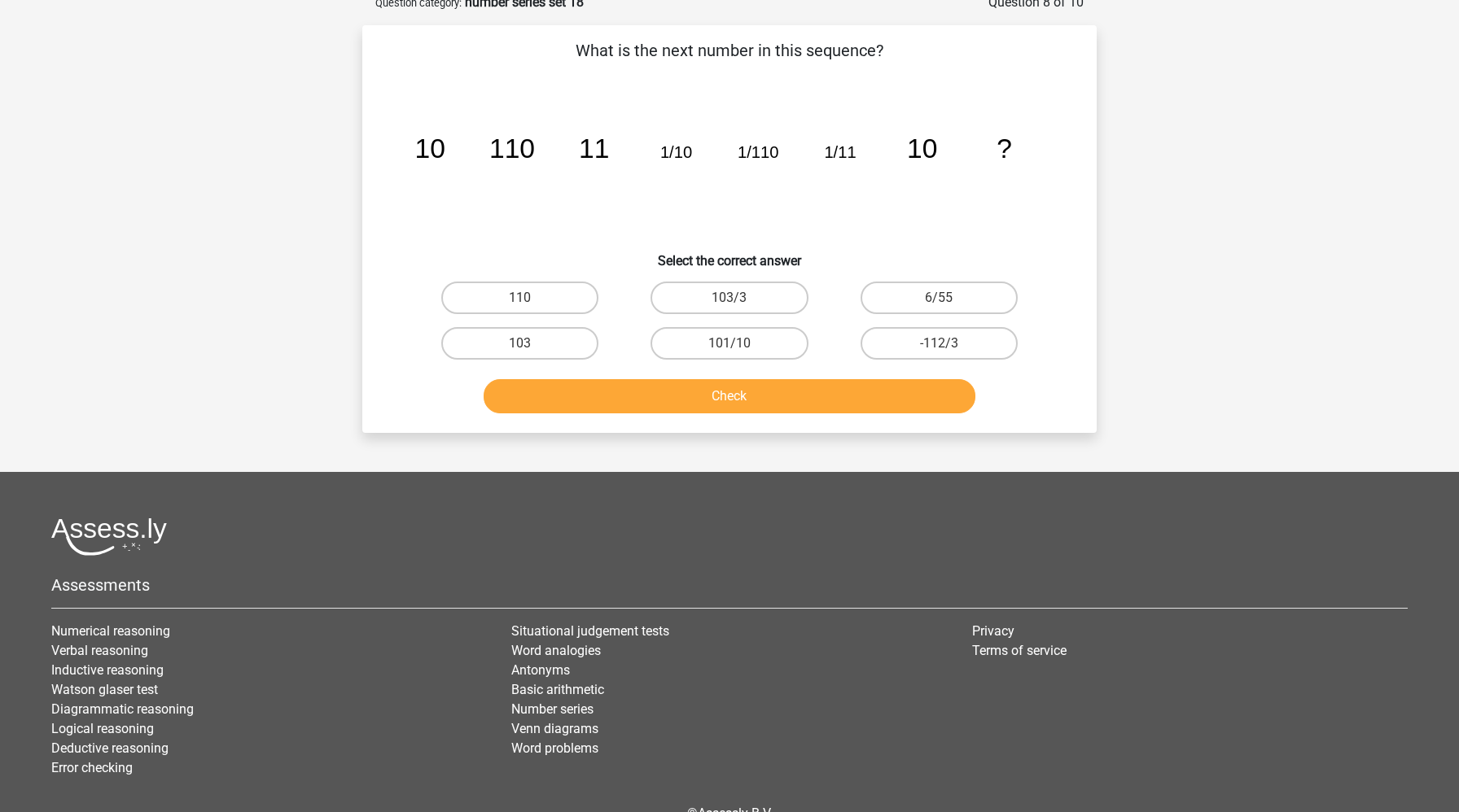
scroll to position [90, 0]
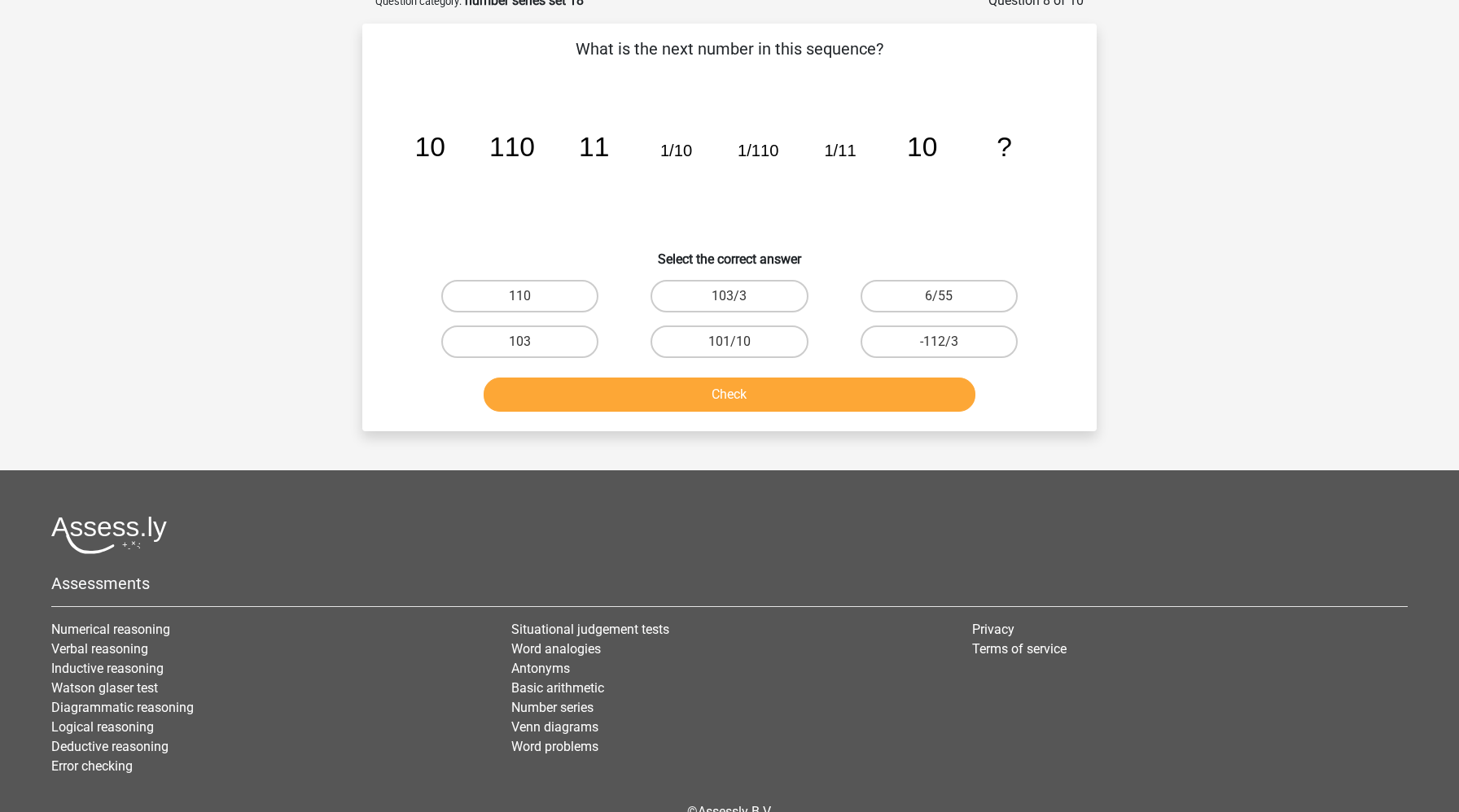
click at [523, 296] on input "110" at bounding box center [525, 301] width 10 height 10
radio input "true"
click at [613, 390] on button "Check" at bounding box center [730, 394] width 493 height 34
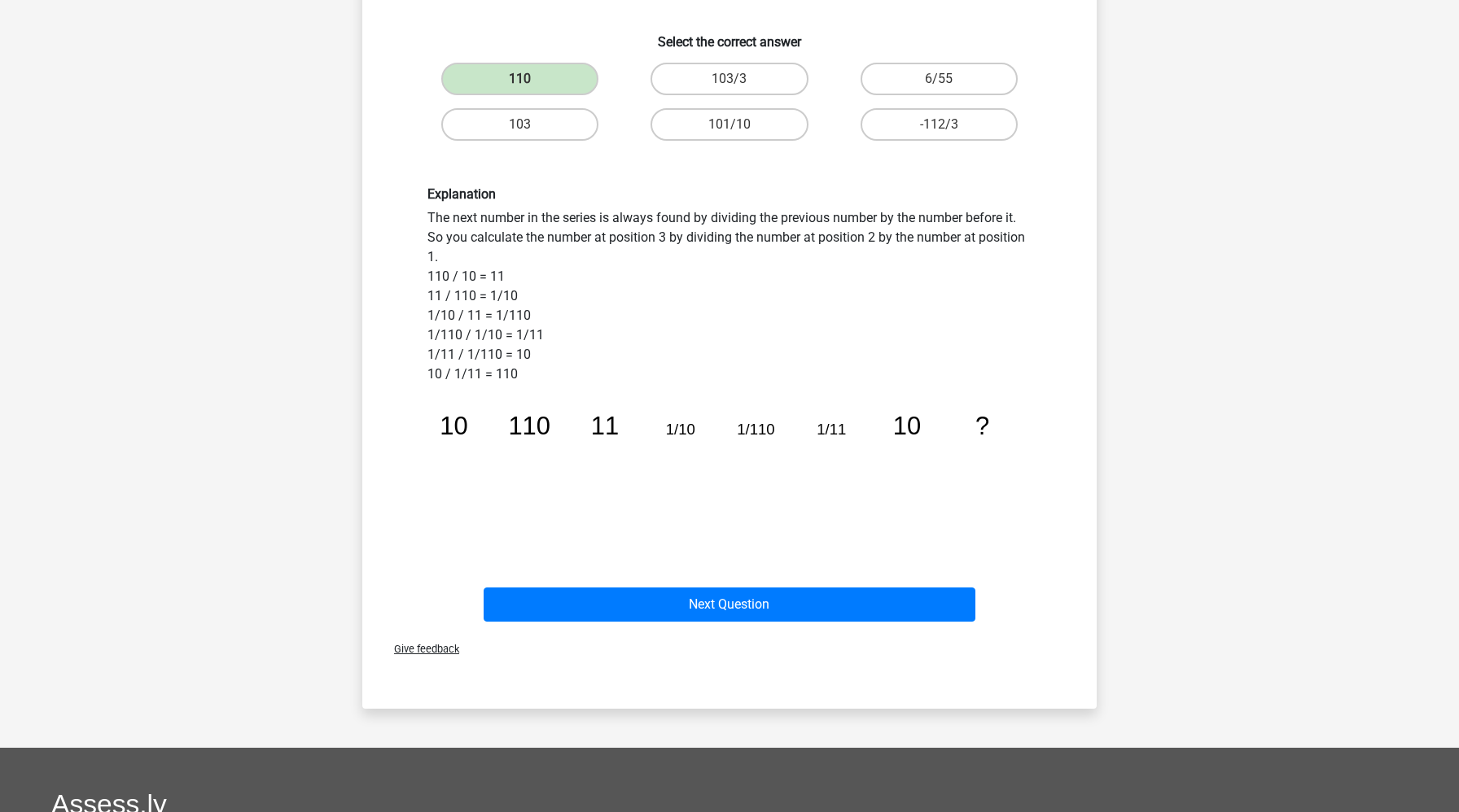
scroll to position [315, 0]
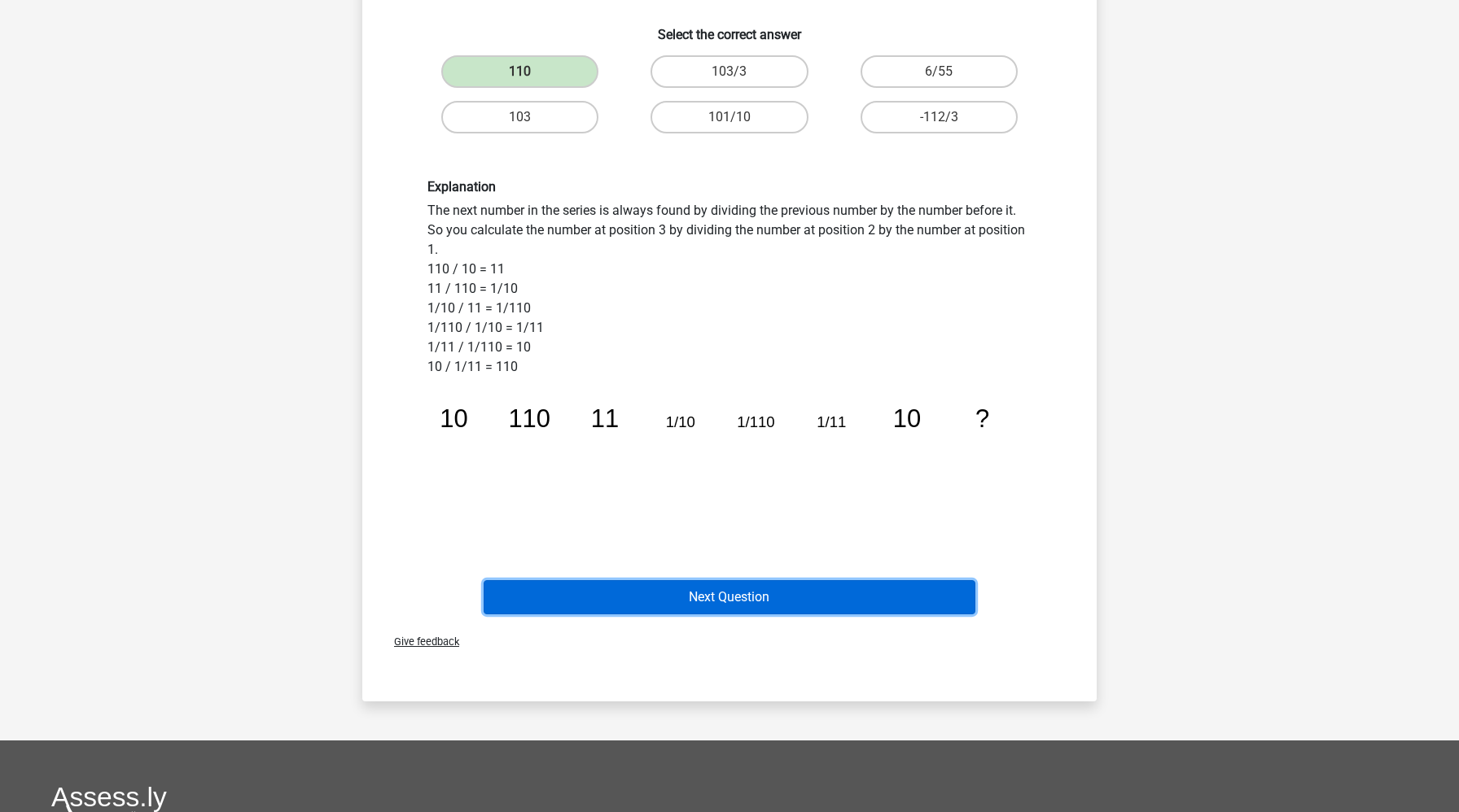
click at [624, 593] on button "Next Question" at bounding box center [730, 597] width 493 height 34
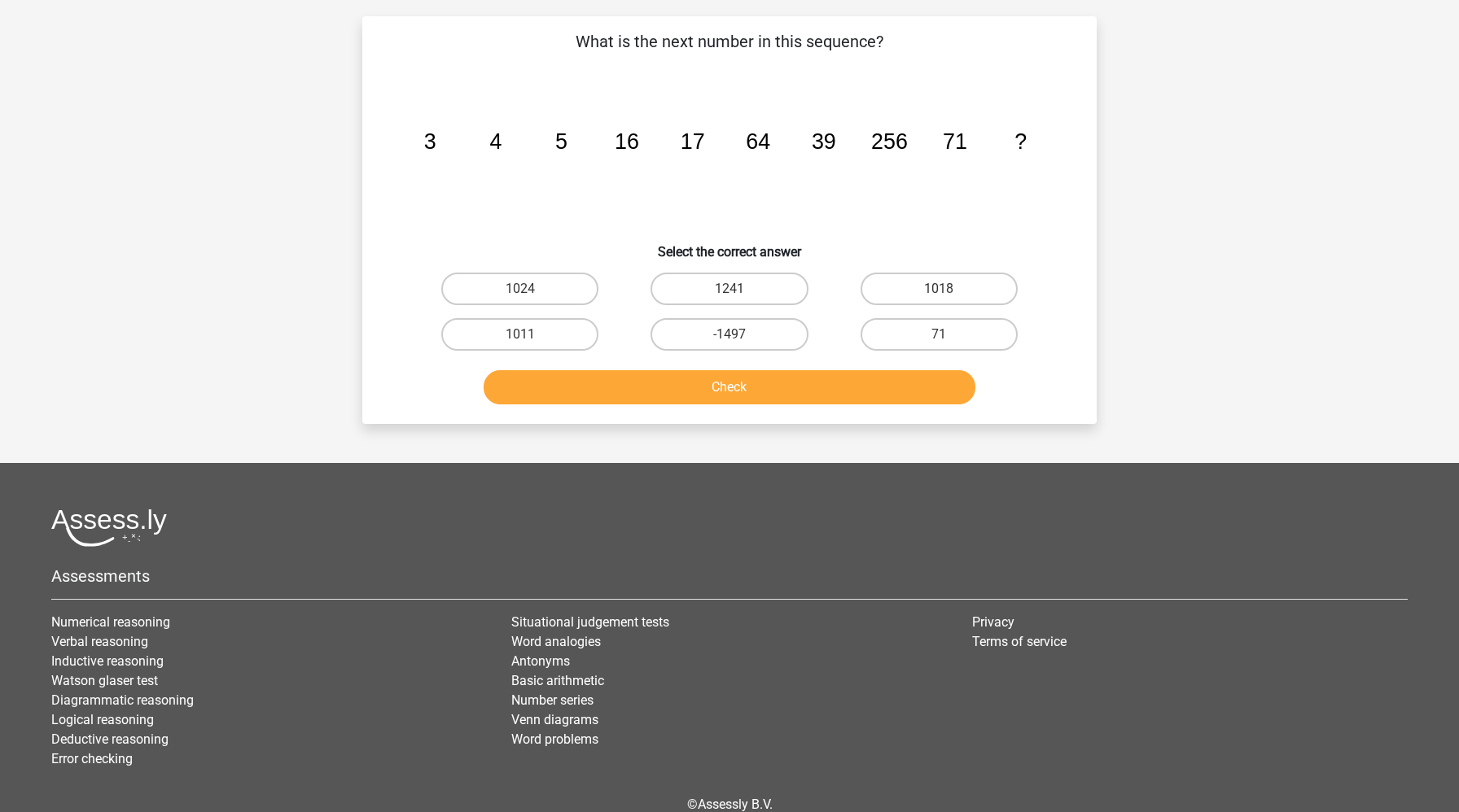
scroll to position [82, 0]
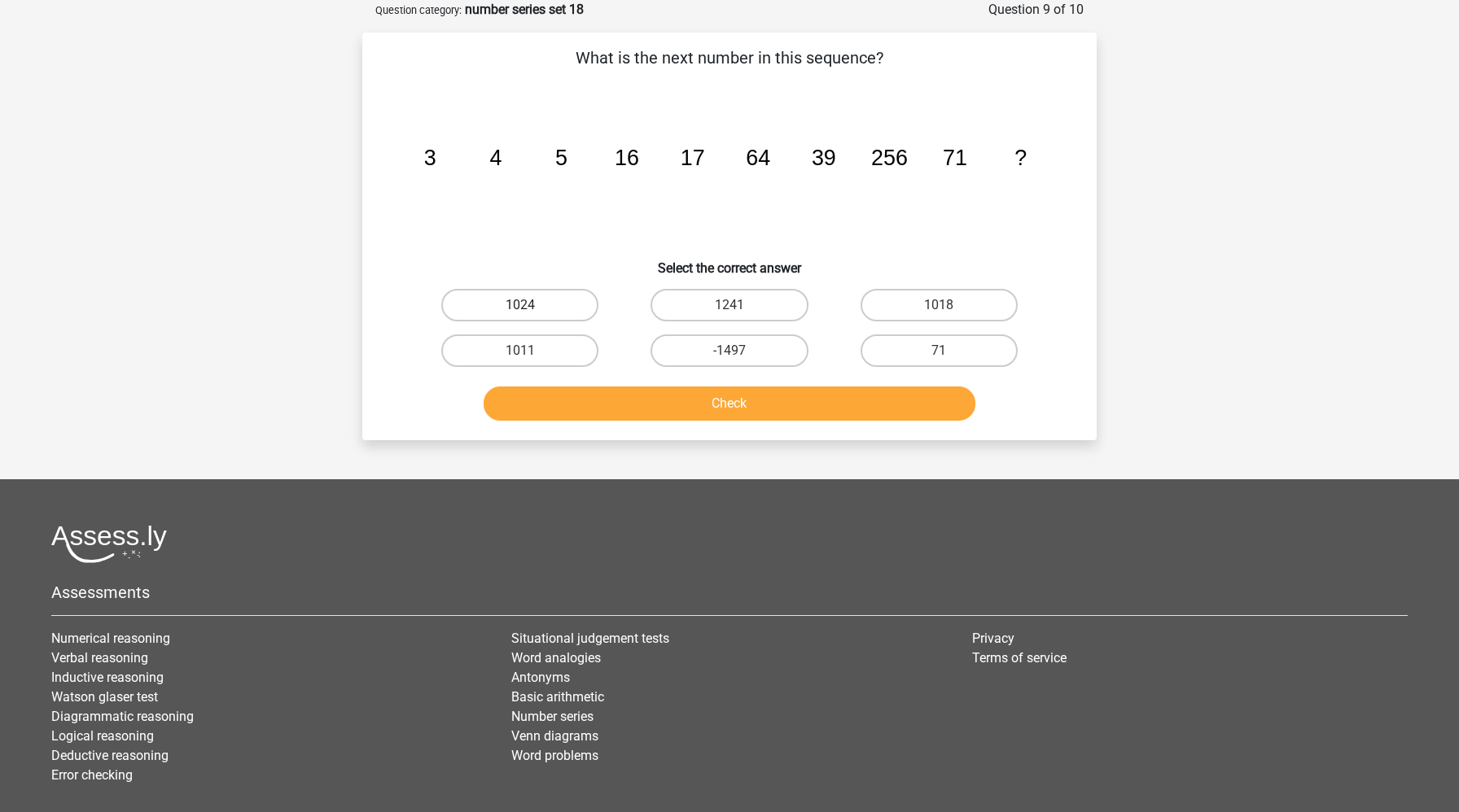
click at [511, 299] on label "1024" at bounding box center [519, 305] width 157 height 33
click at [520, 305] on input "1024" at bounding box center [525, 311] width 10 height 10
radio input "true"
click at [545, 396] on button "Check" at bounding box center [730, 403] width 493 height 34
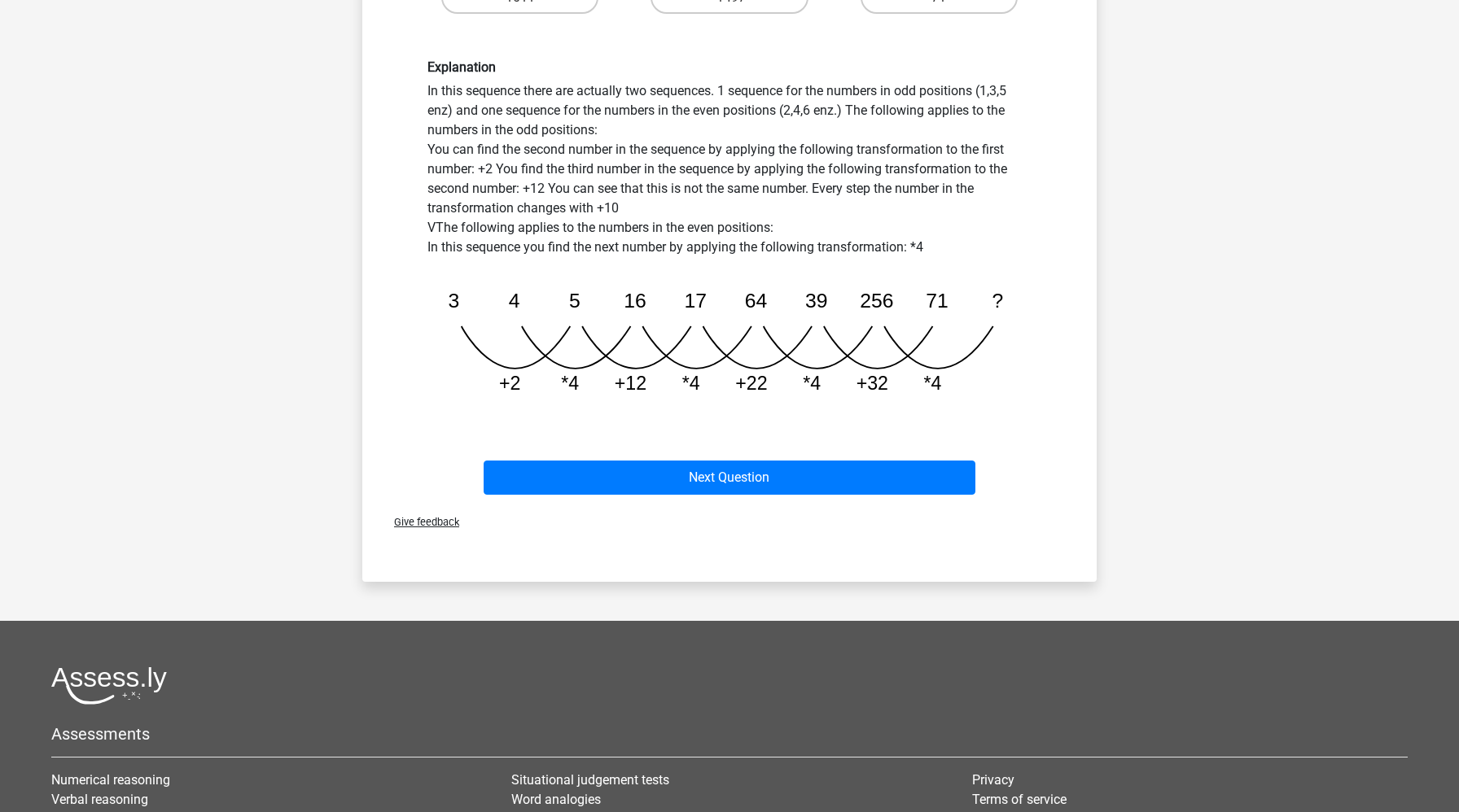
scroll to position [484, 0]
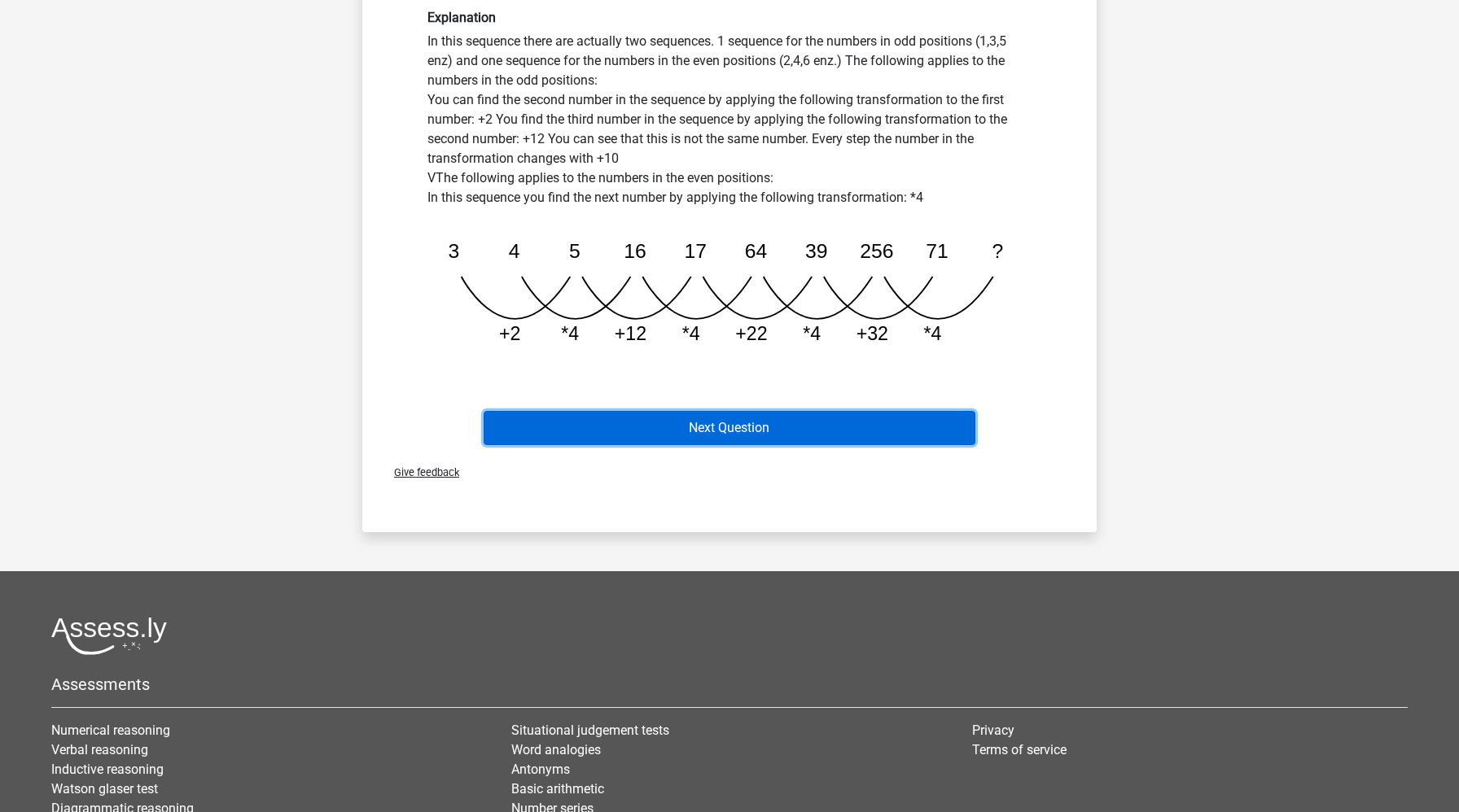
click at [638, 435] on button "Next Question" at bounding box center [730, 428] width 493 height 34
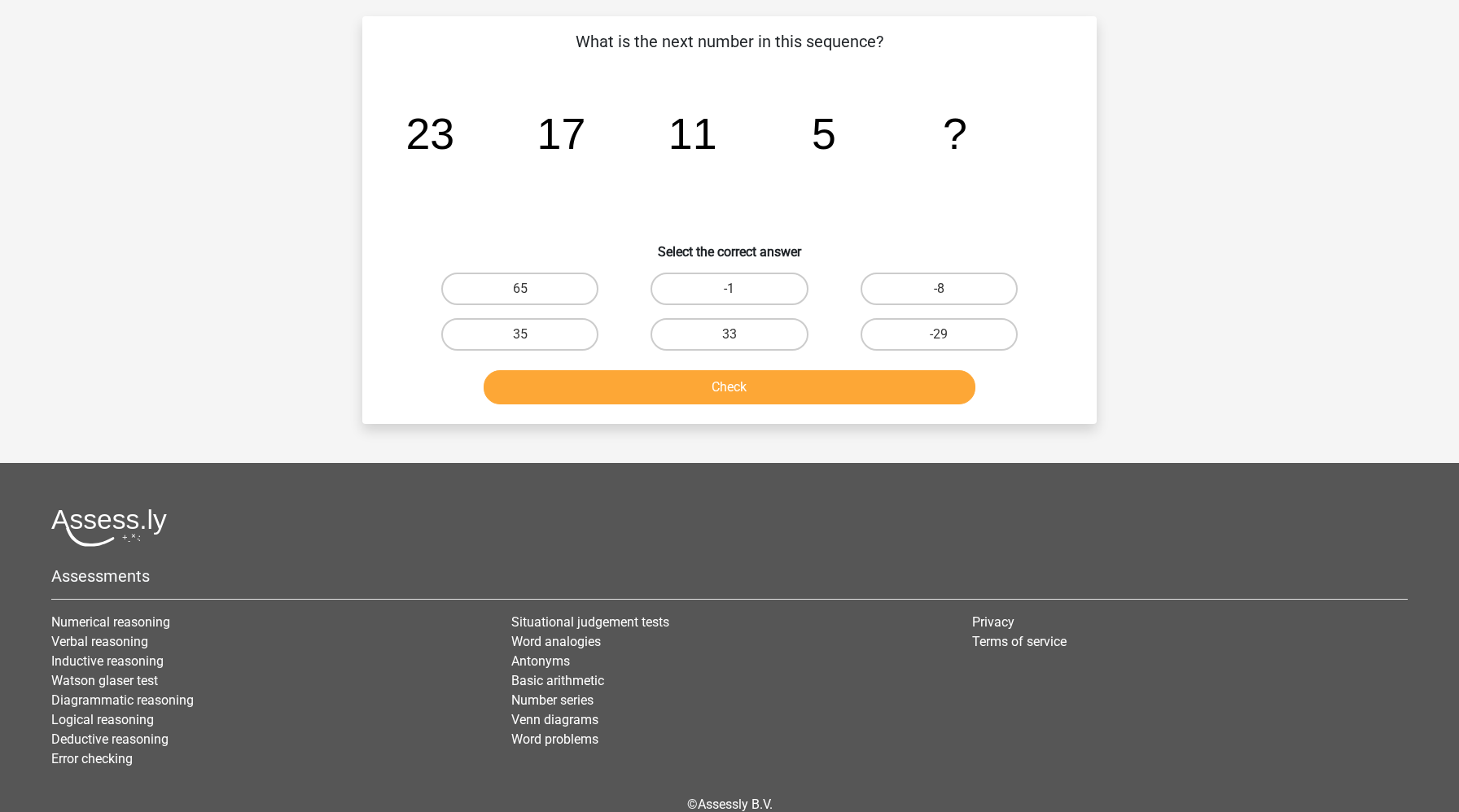
scroll to position [82, 0]
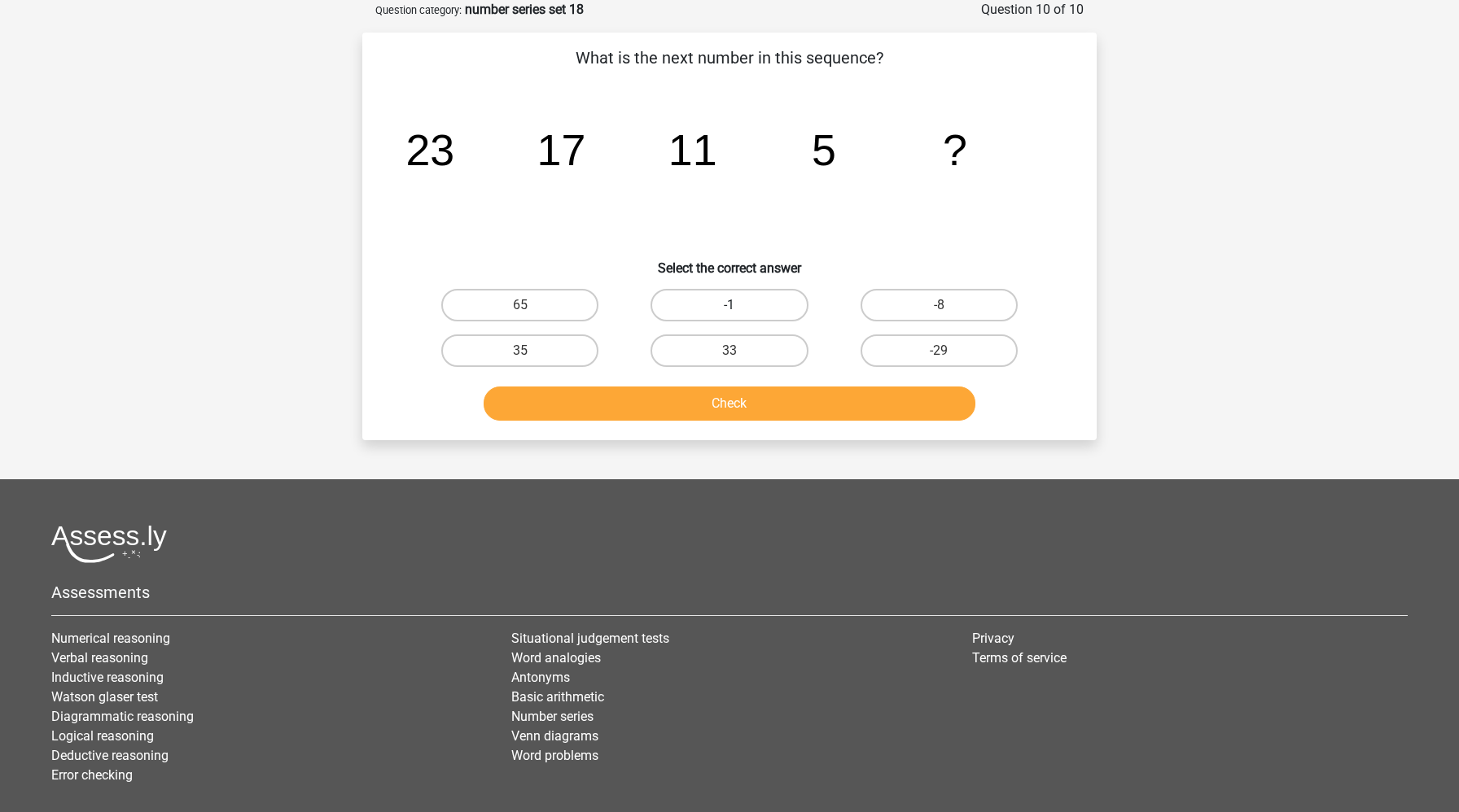
click at [713, 302] on label "-1" at bounding box center [729, 305] width 157 height 33
click at [729, 305] on input "-1" at bounding box center [734, 311] width 10 height 10
radio input "true"
click at [619, 411] on button "Check" at bounding box center [730, 403] width 493 height 34
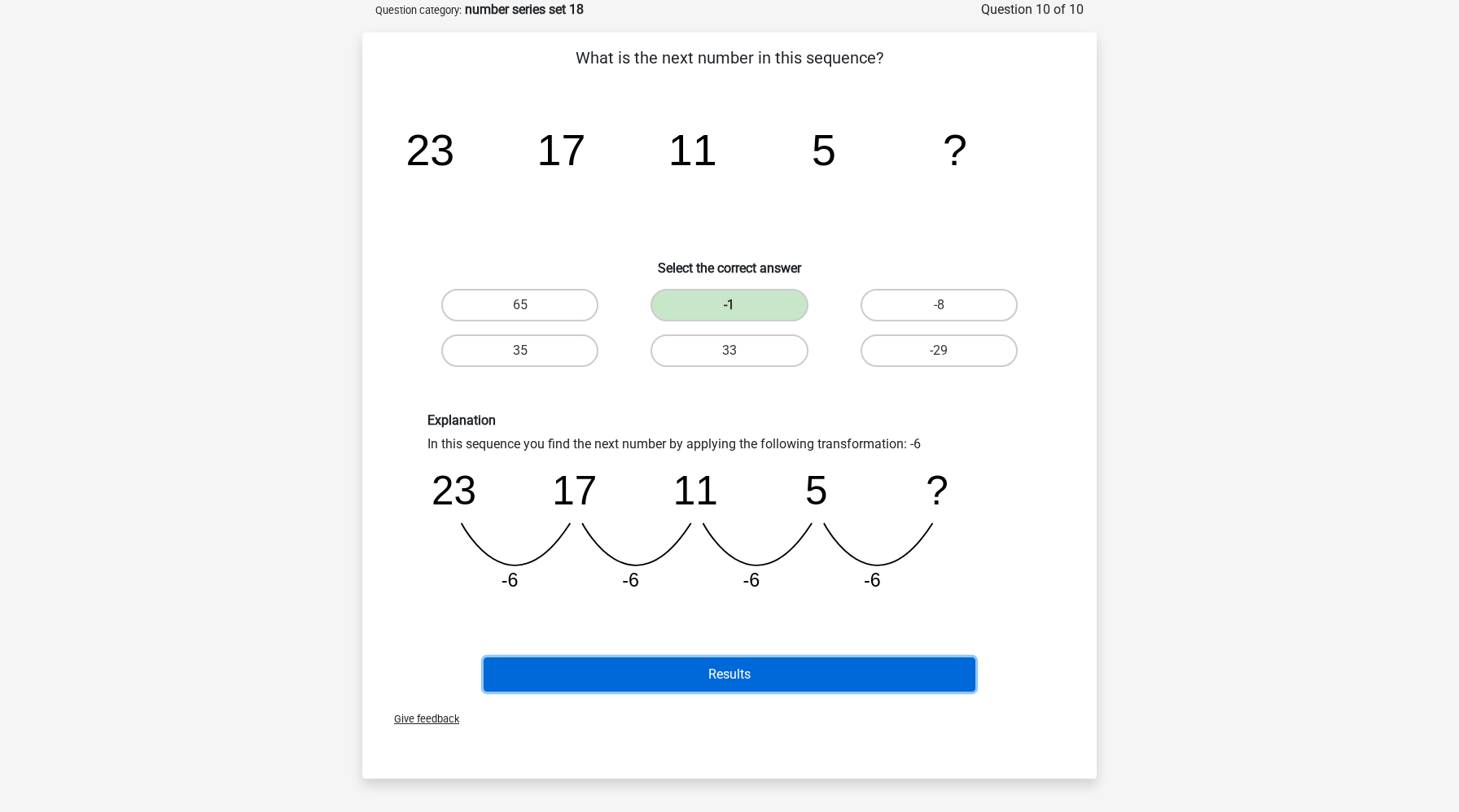
click at [586, 665] on button "Results" at bounding box center [730, 674] width 493 height 34
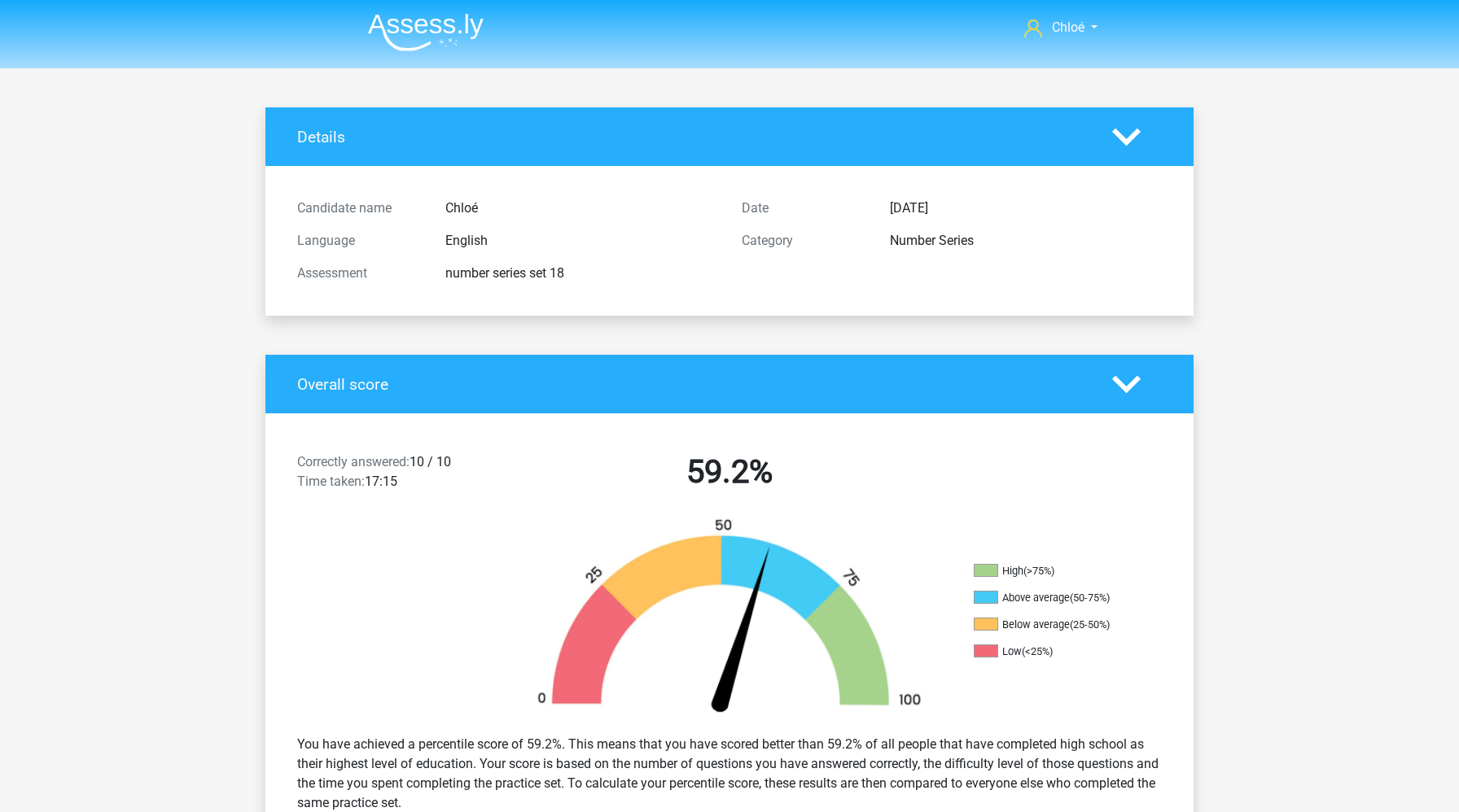
click at [462, 25] on img at bounding box center [425, 32] width 115 height 38
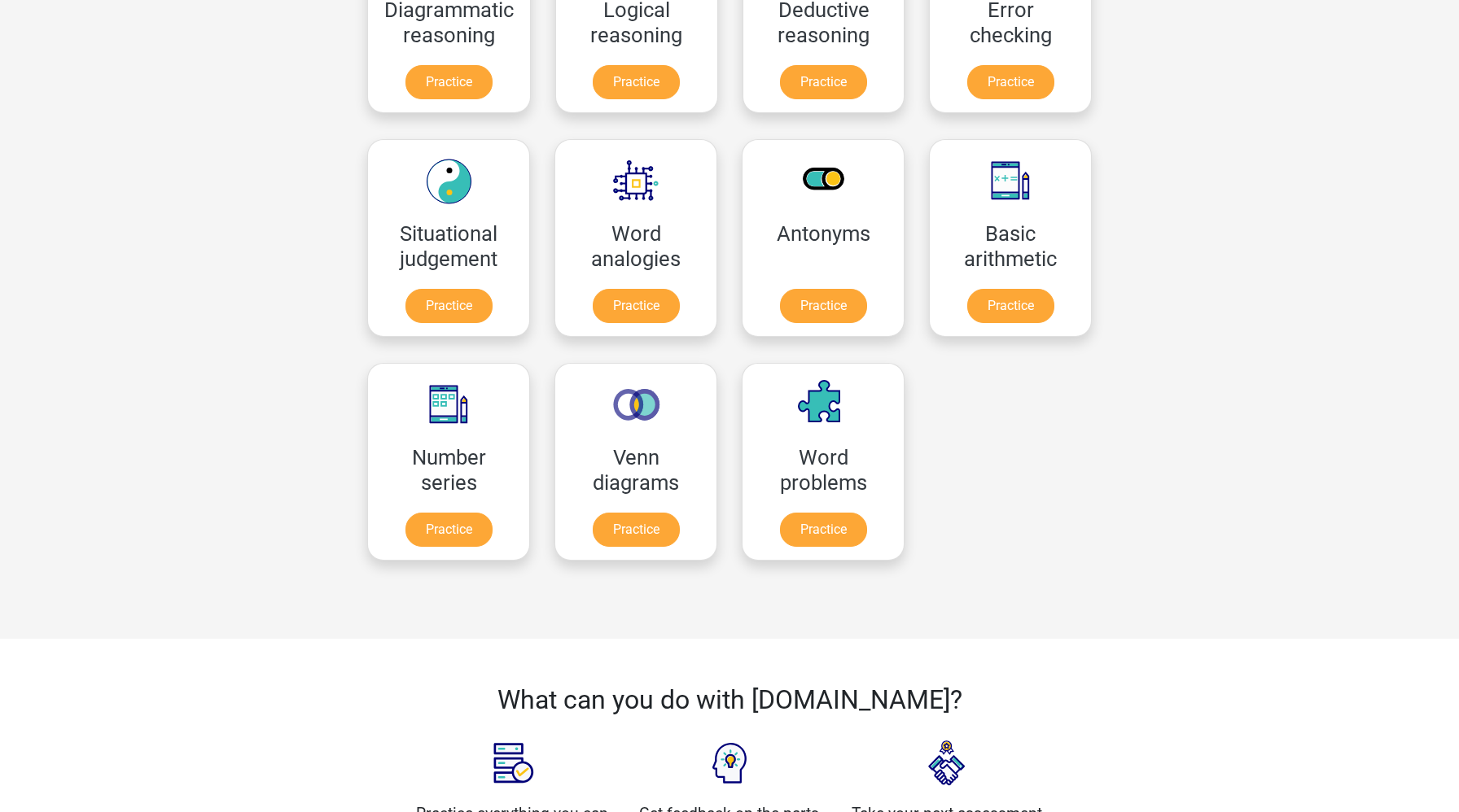
scroll to position [579, 0]
